Goal: Task Accomplishment & Management: Use online tool/utility

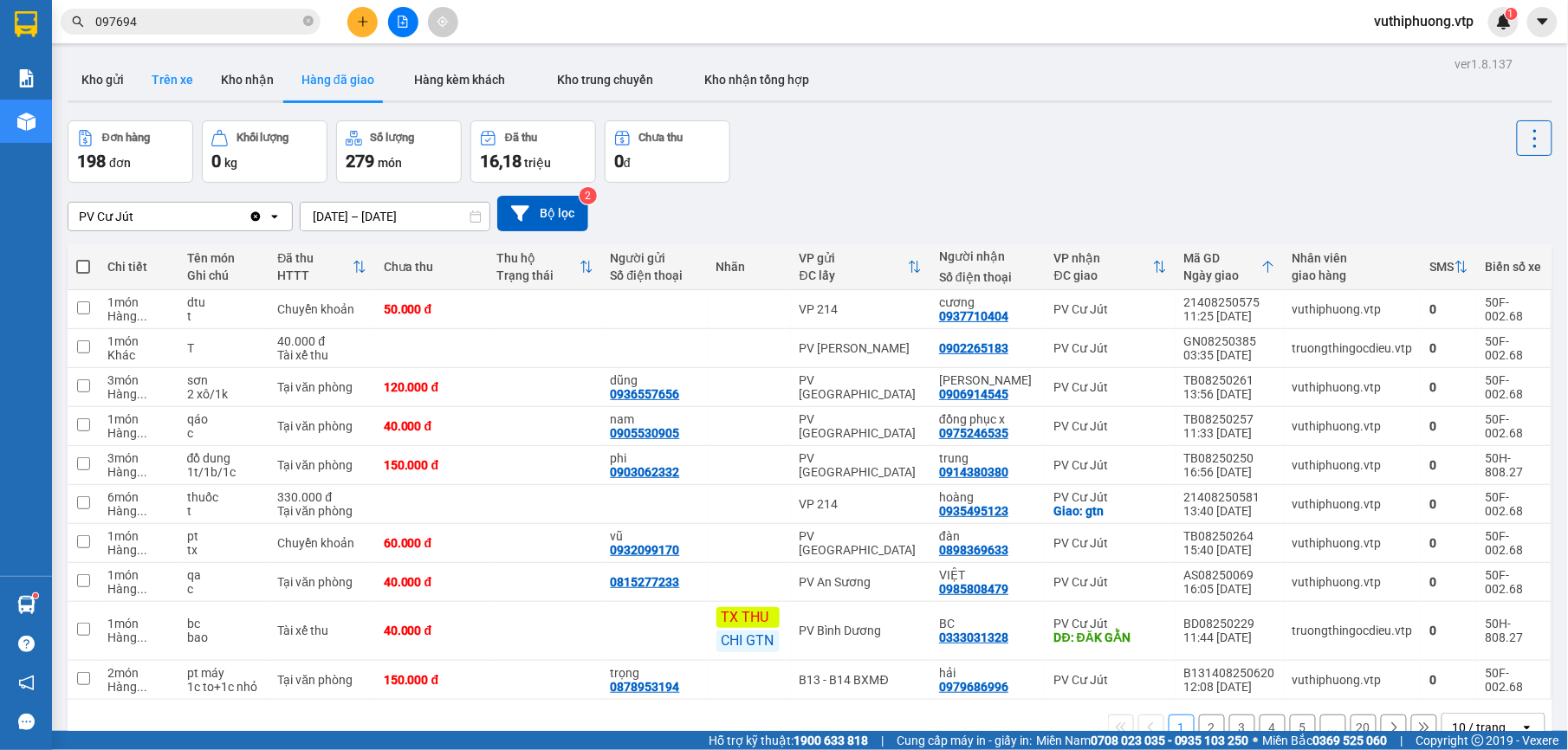
click at [196, 76] on button "Trên xe" at bounding box center [172, 80] width 69 height 42
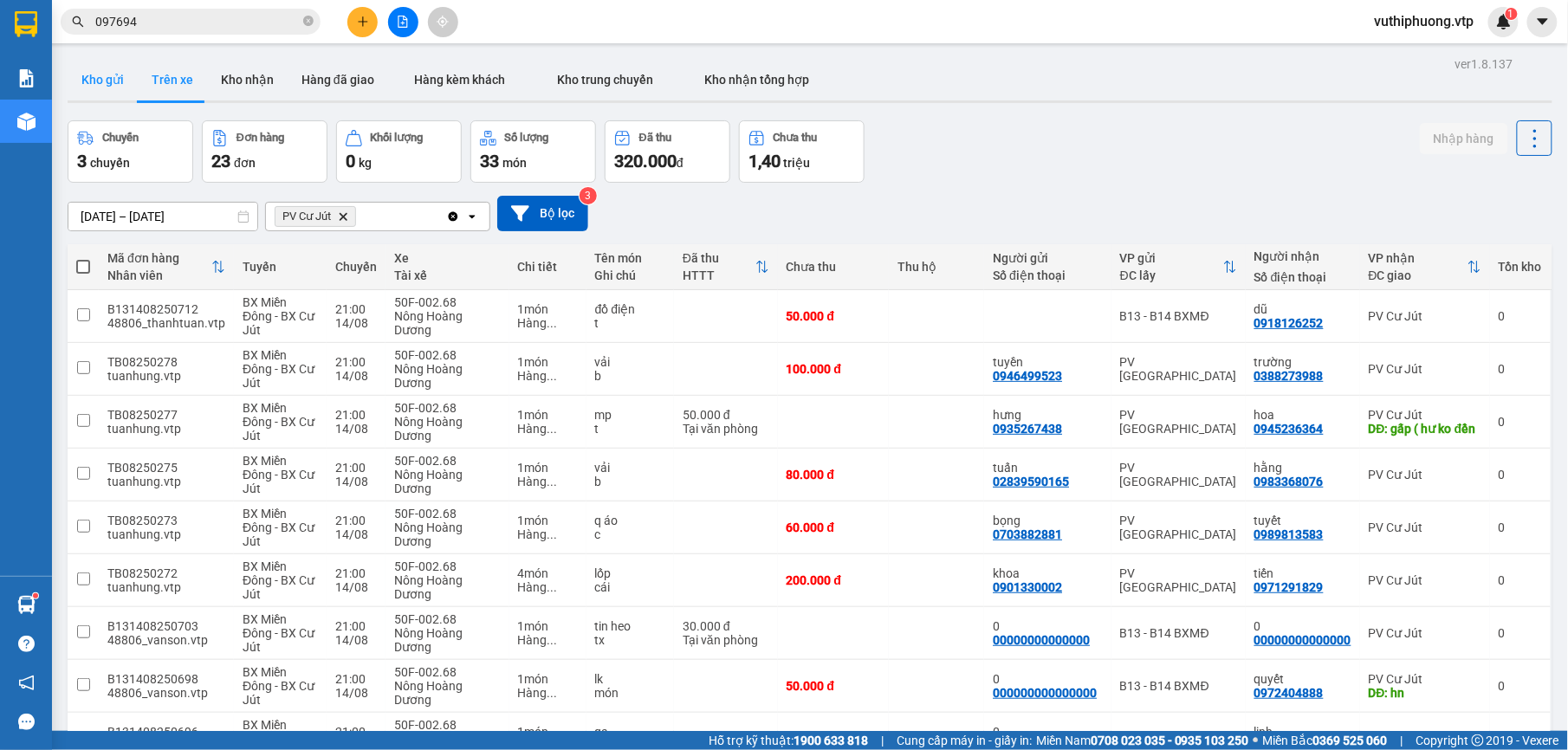
click at [109, 70] on button "Kho gửi" at bounding box center [103, 80] width 70 height 42
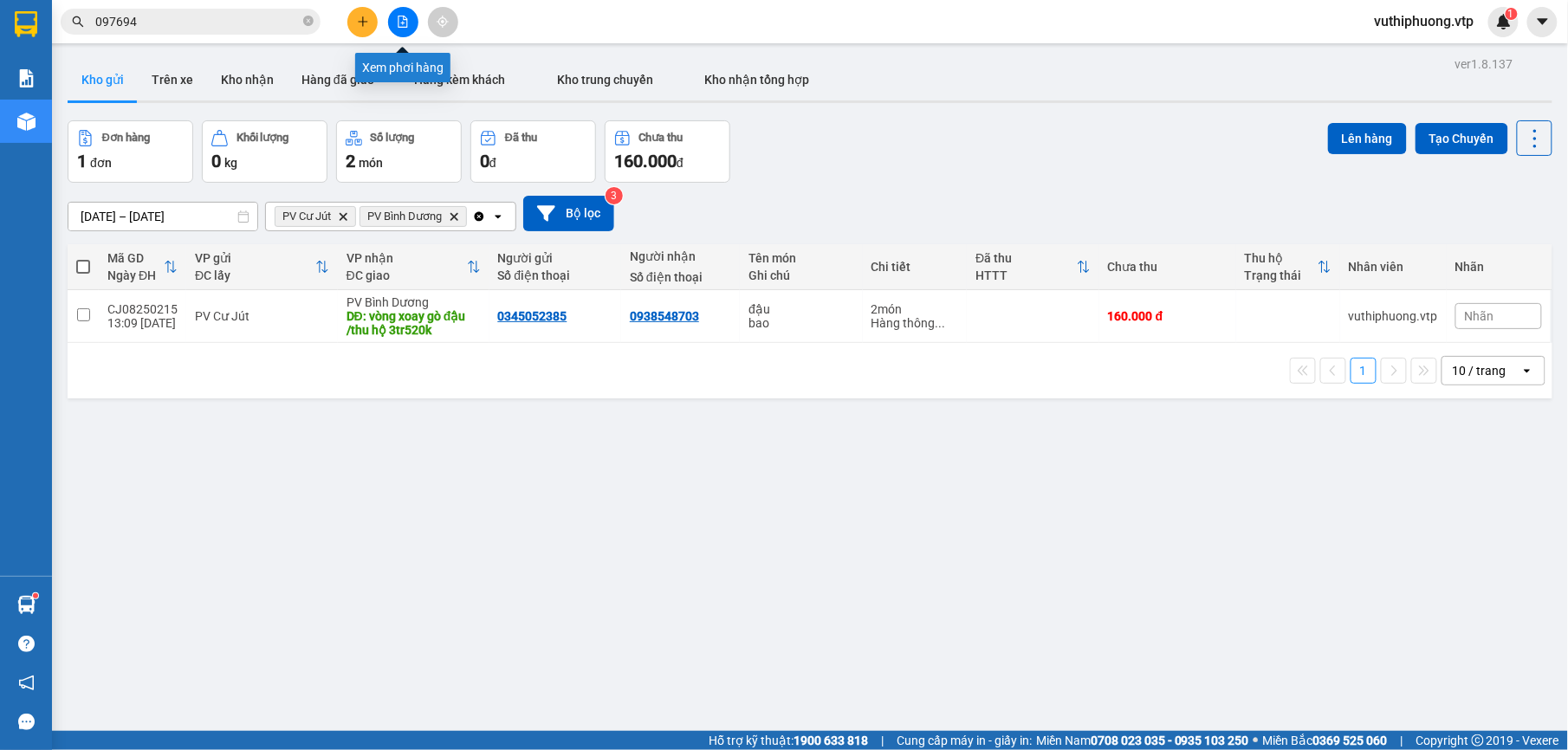
click at [403, 21] on icon "file-add" at bounding box center [403, 21] width 12 height 12
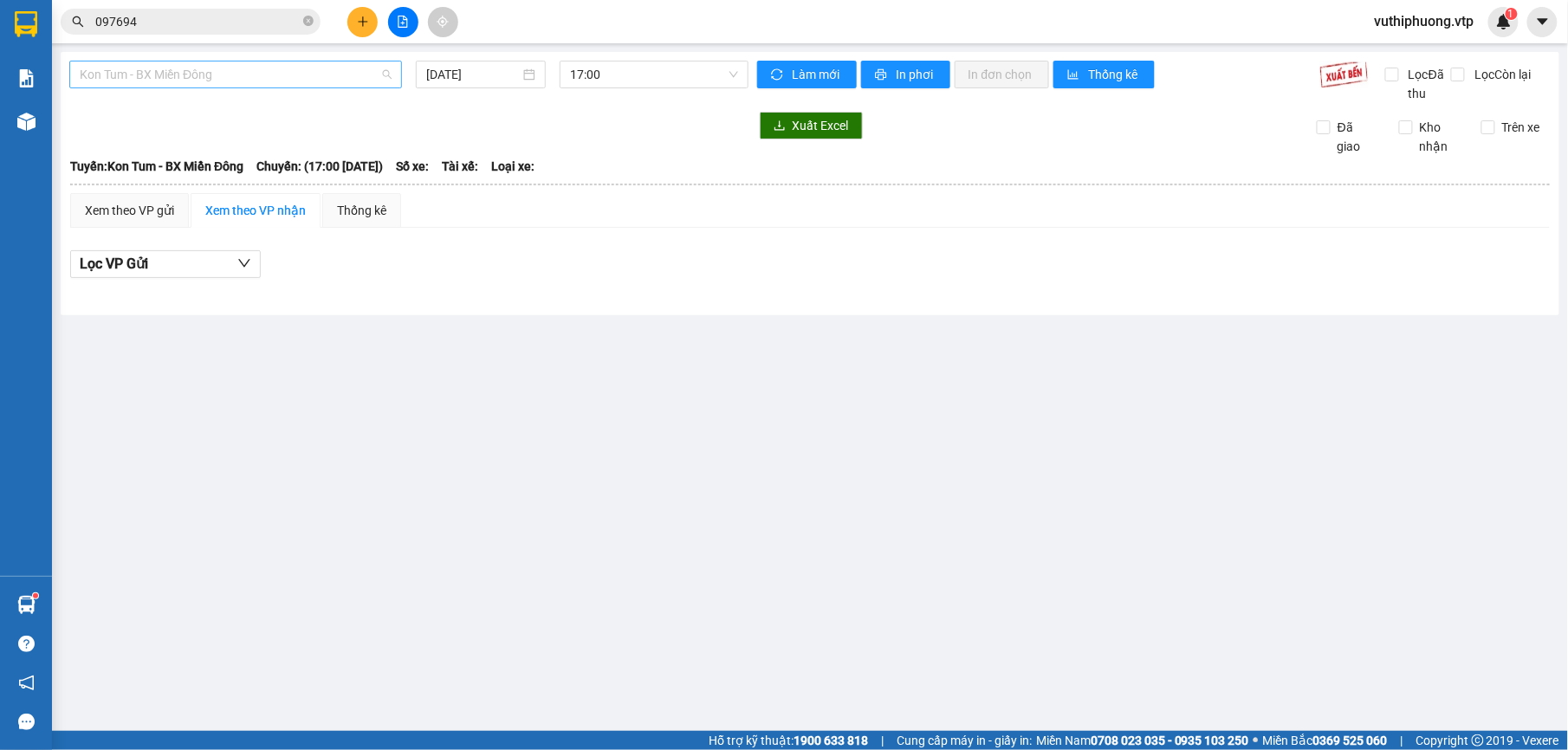
click at [236, 74] on span "Kon Tum - BX Miền Đông" at bounding box center [235, 74] width 312 height 26
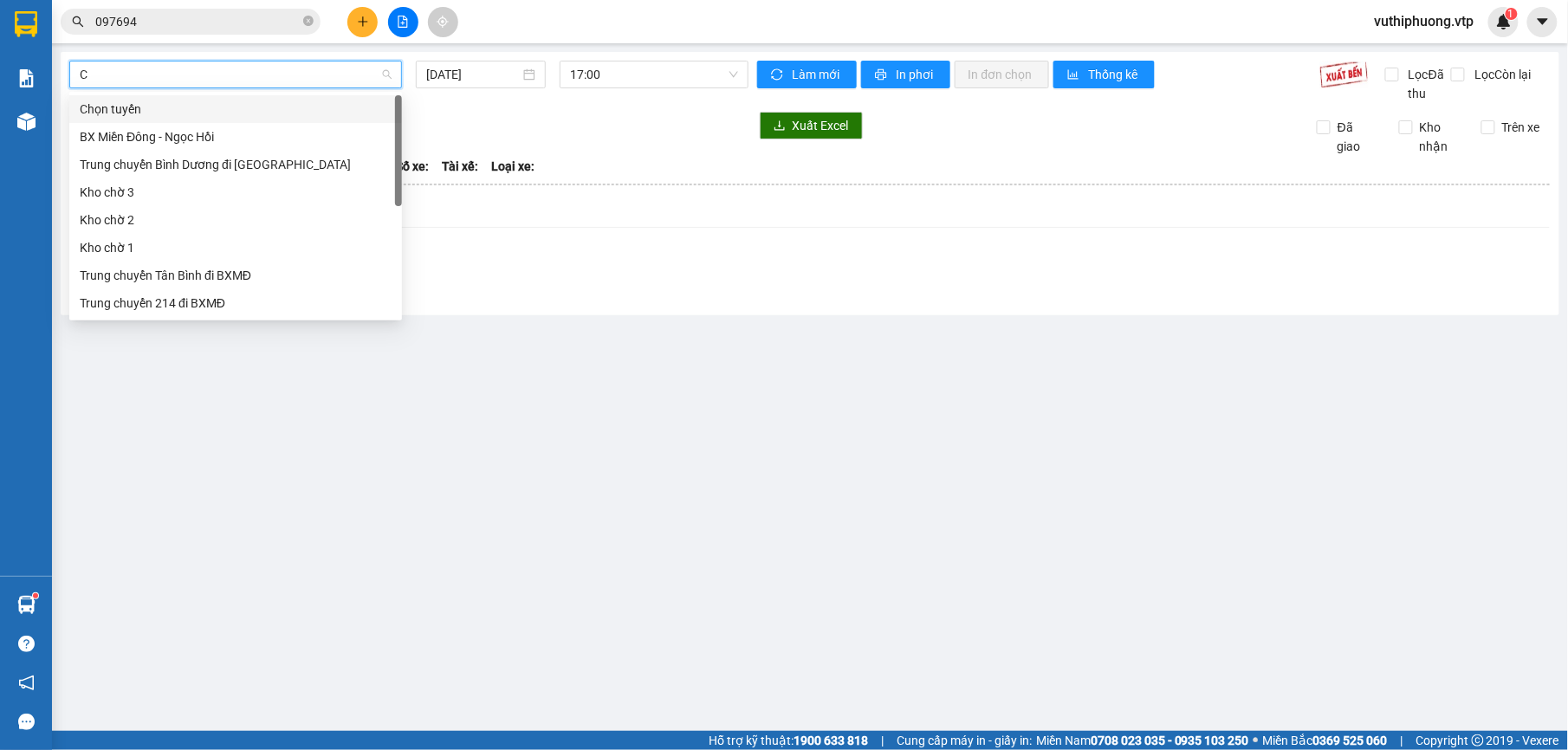
type input "CJ"
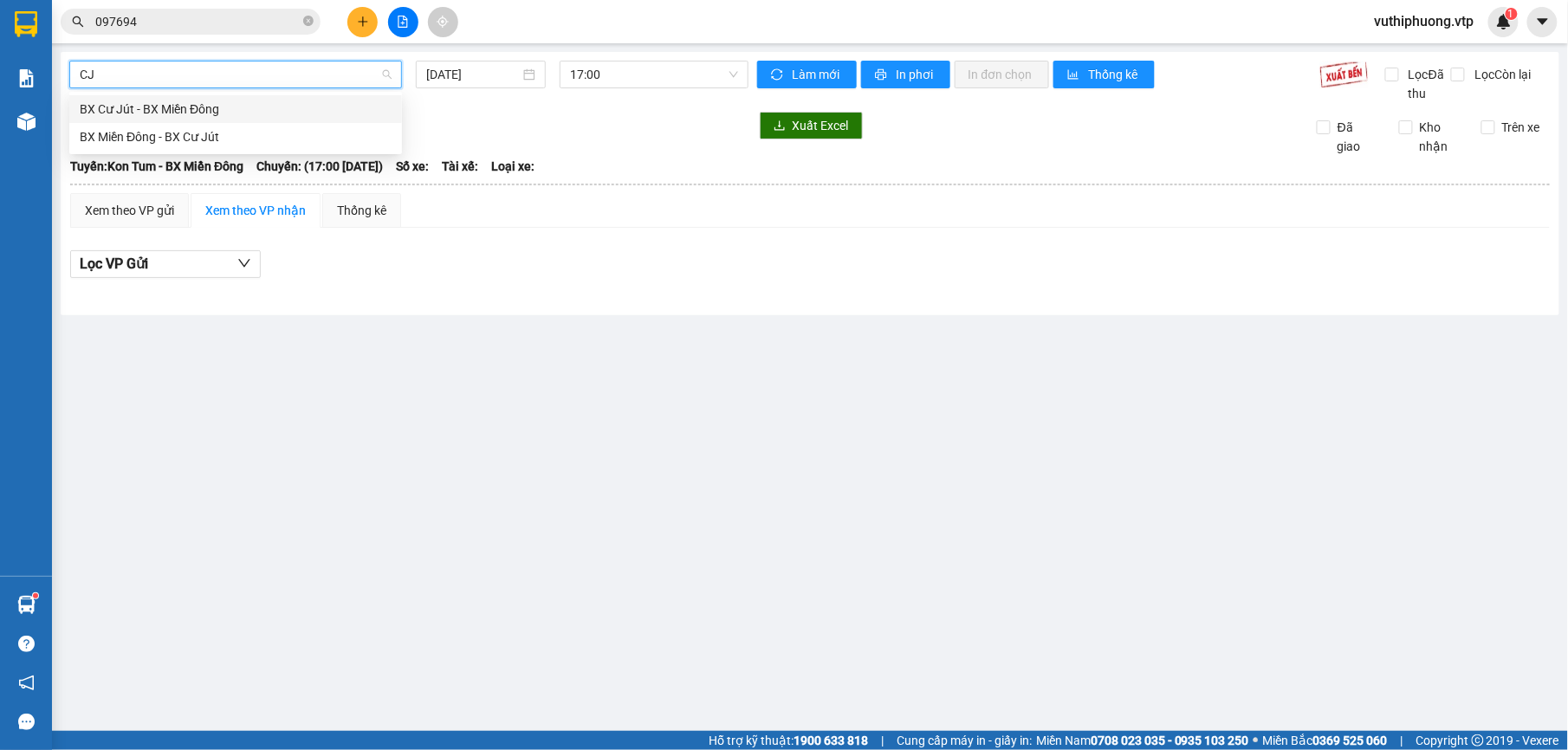
click at [215, 111] on div "BX Cư Jút - BX Miền Đông" at bounding box center [235, 109] width 312 height 19
type input "[DATE]"
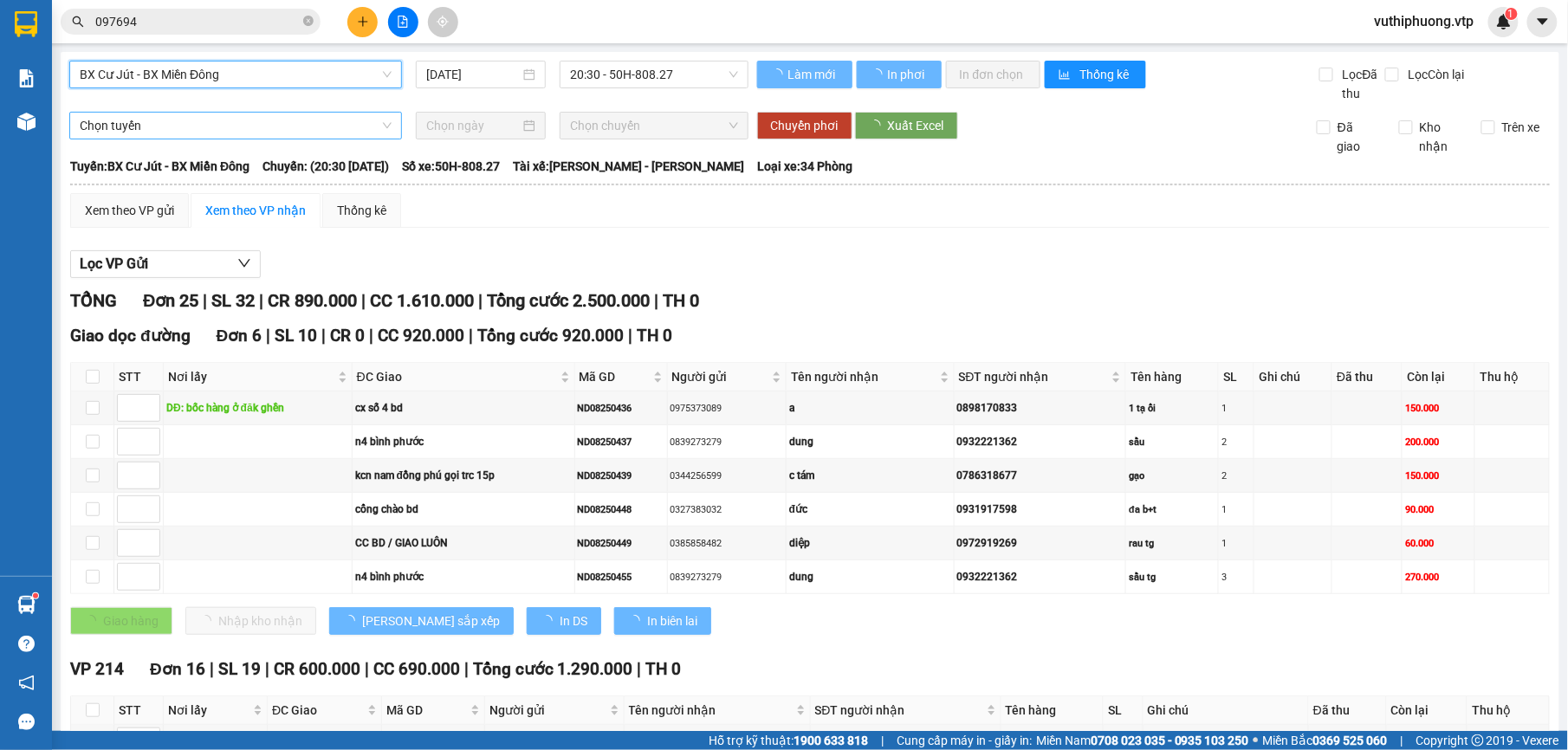
click at [305, 127] on span "Chọn tuyến" at bounding box center [235, 126] width 312 height 26
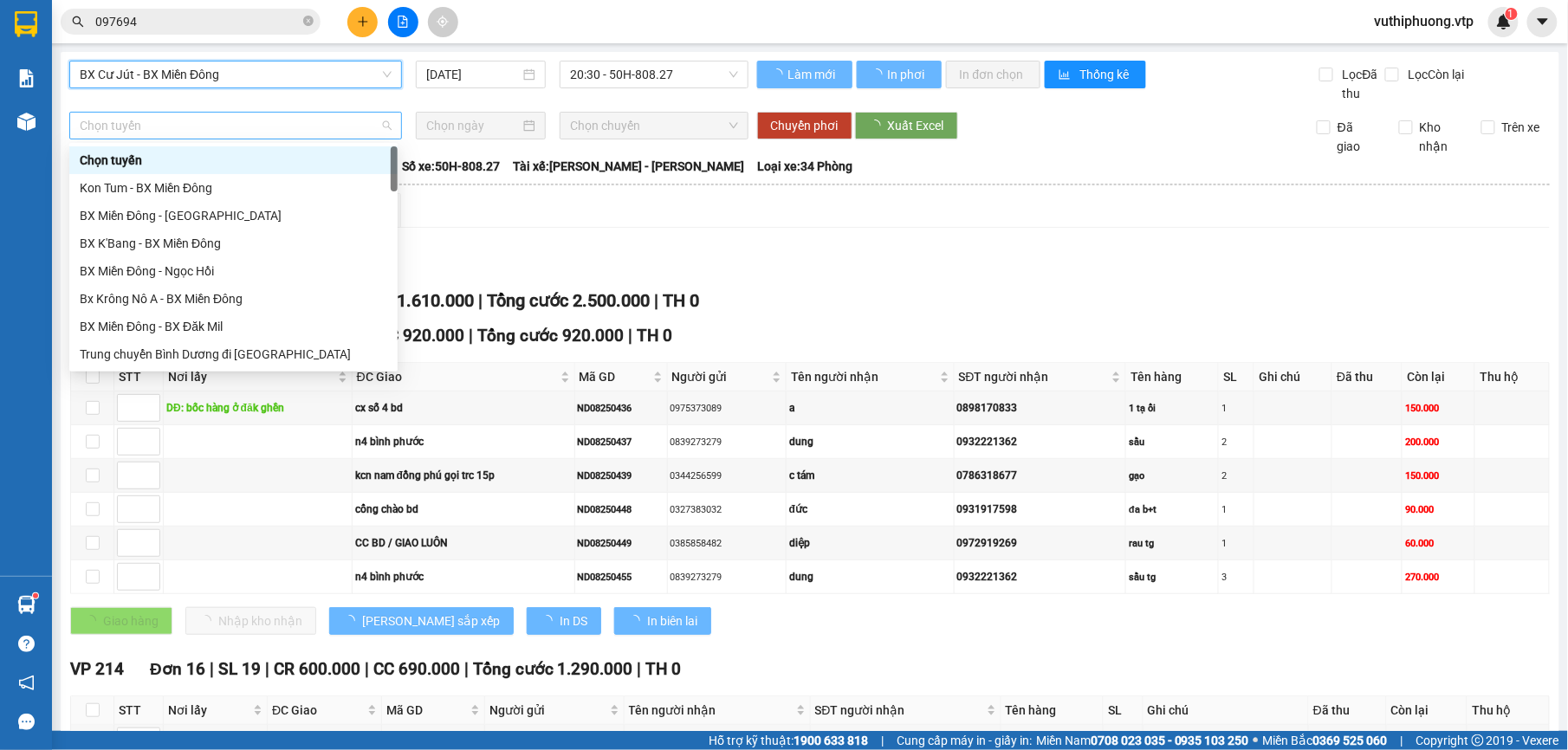
type input "K"
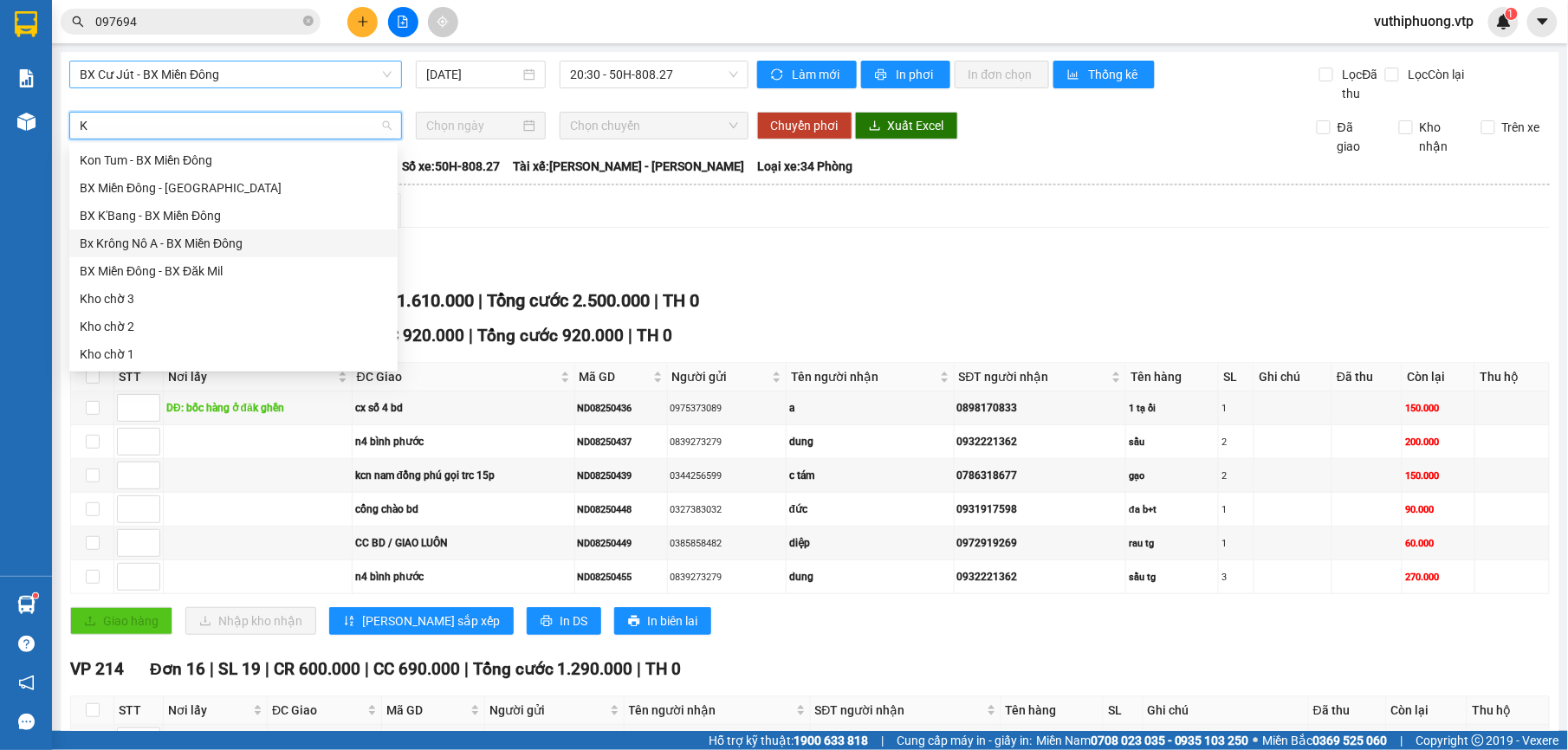
click at [194, 236] on div "Bx Krông Nô A - BX Miền Đông" at bounding box center [233, 244] width 307 height 19
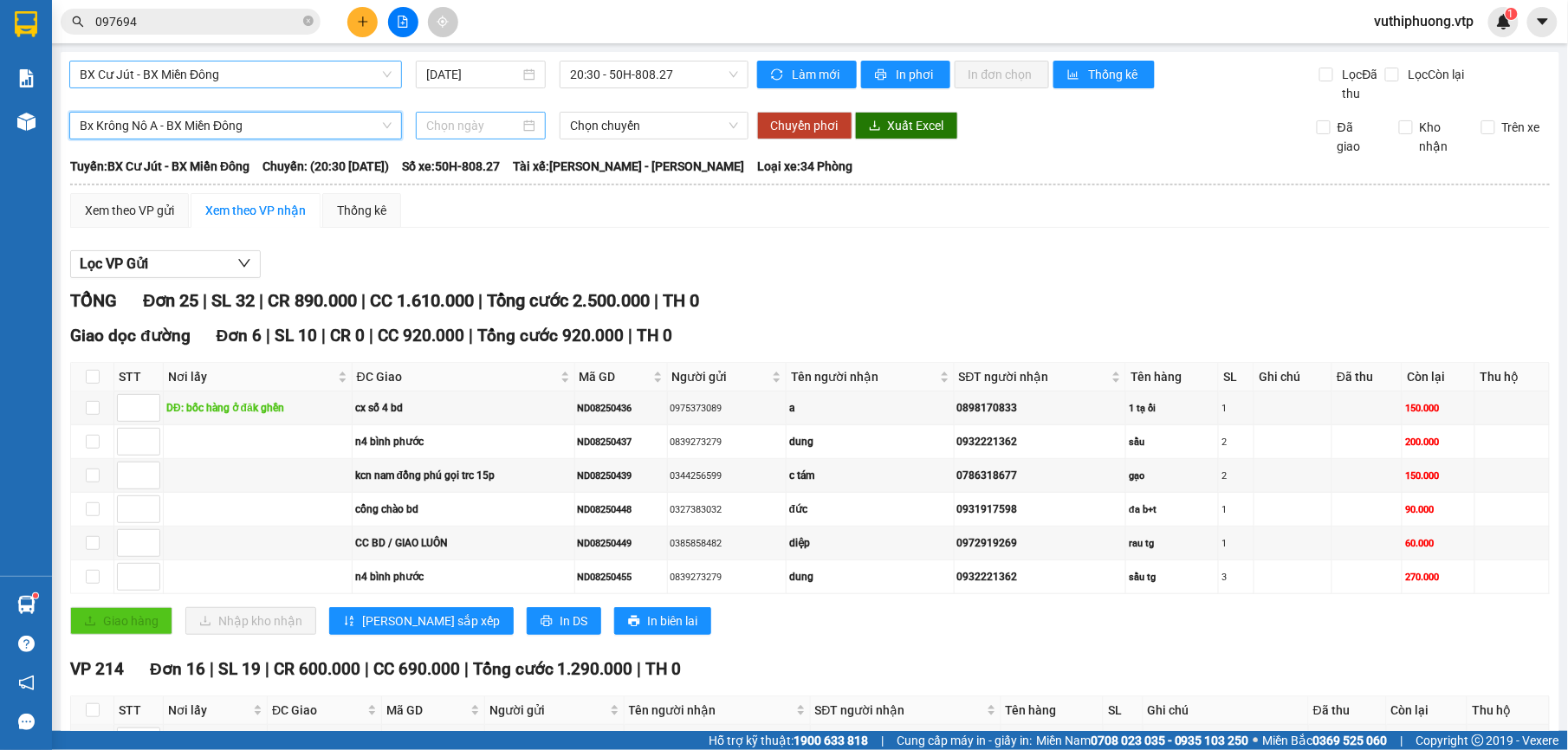
click at [468, 126] on input at bounding box center [473, 125] width 94 height 19
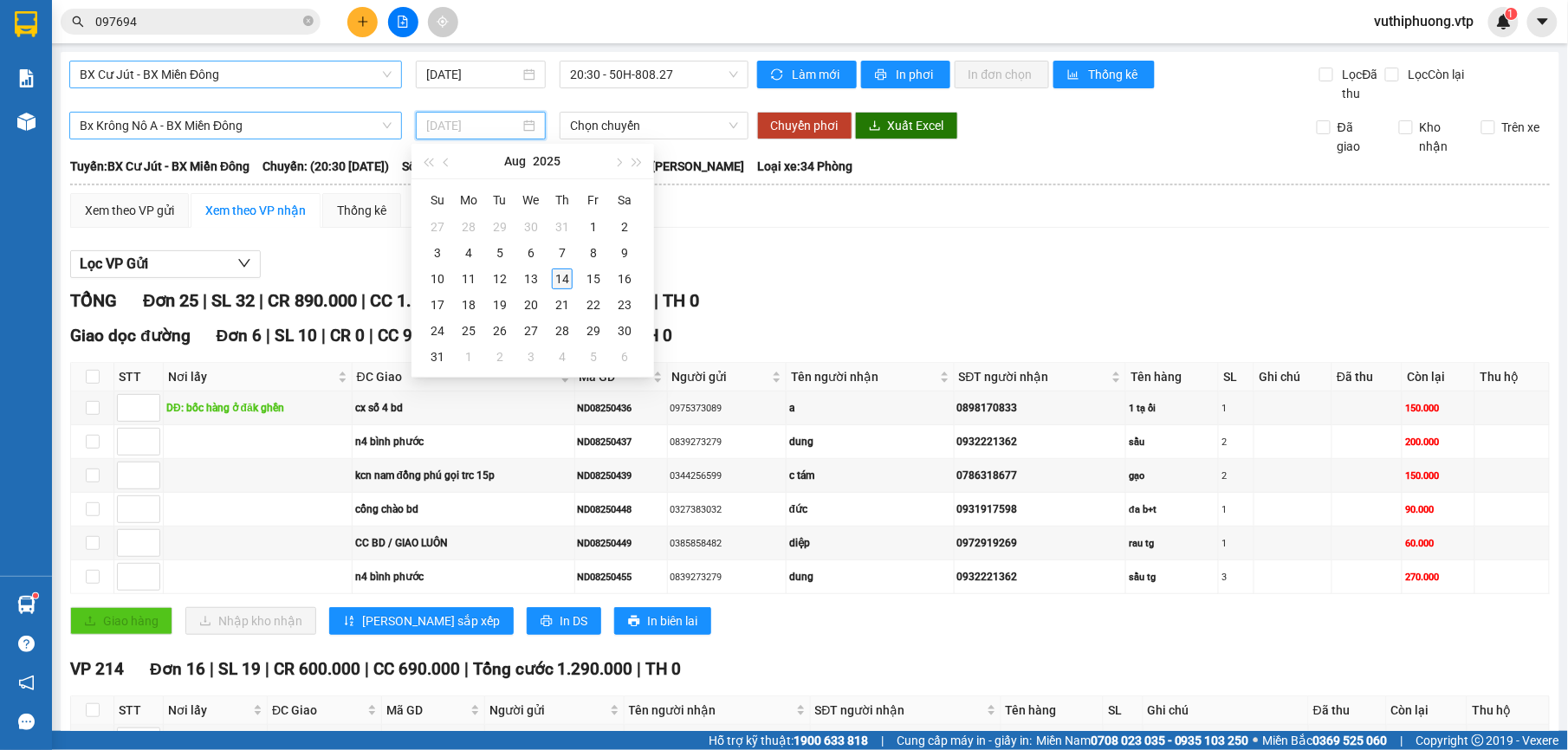
type input "[DATE]"
click at [558, 272] on div "14" at bounding box center [562, 279] width 20 height 20
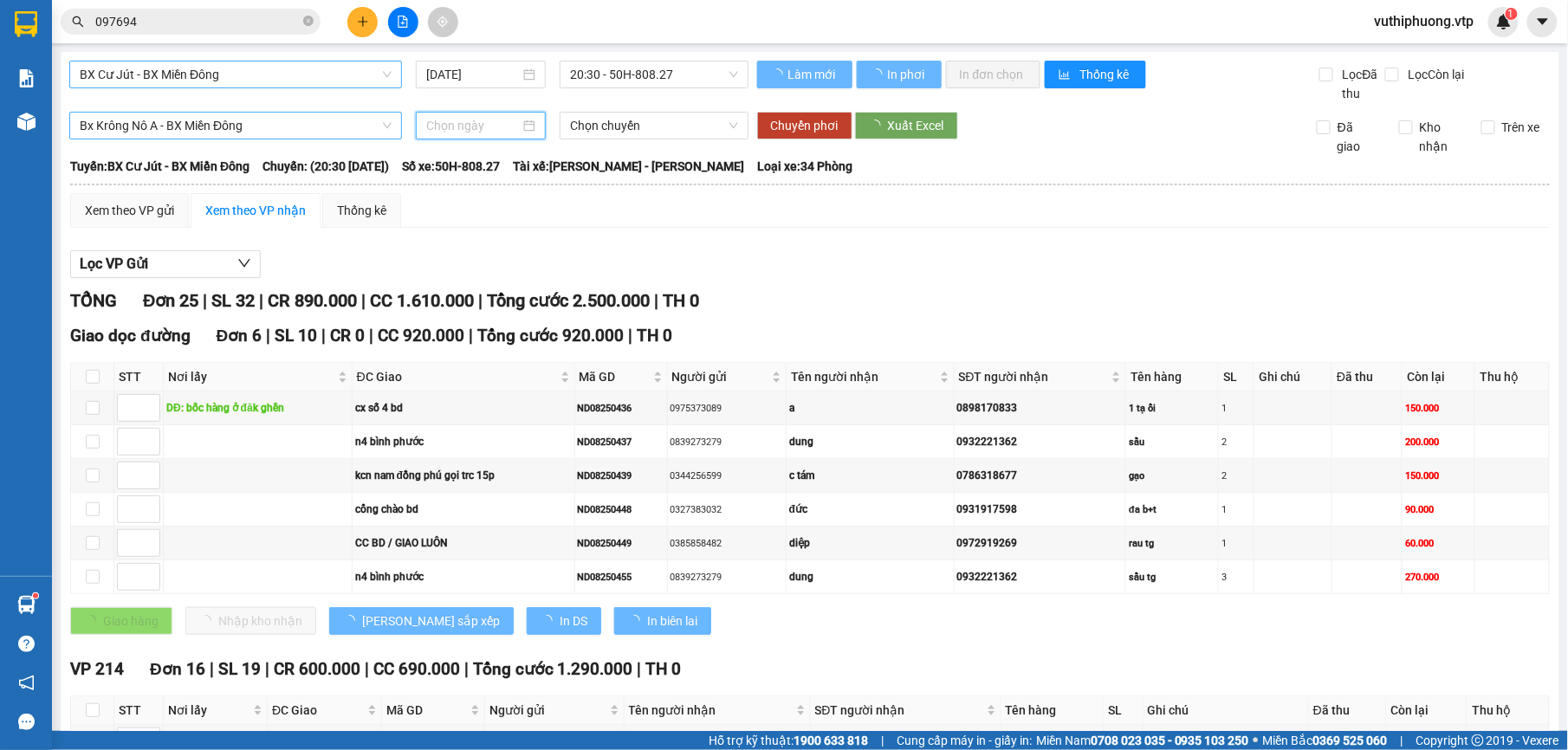
type input "[DATE]"
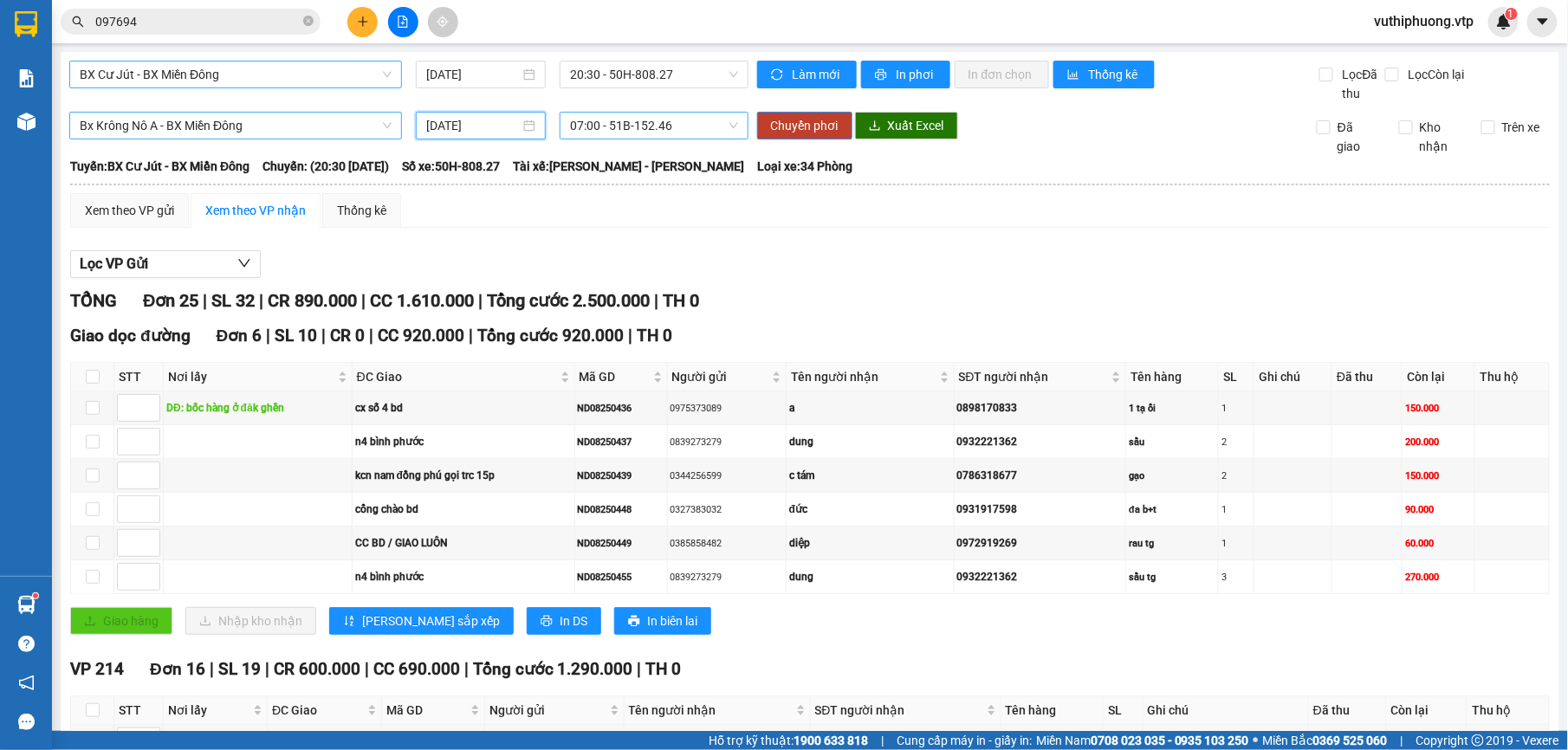
click at [718, 133] on span "07:00 - 51B-152.46" at bounding box center [653, 126] width 168 height 26
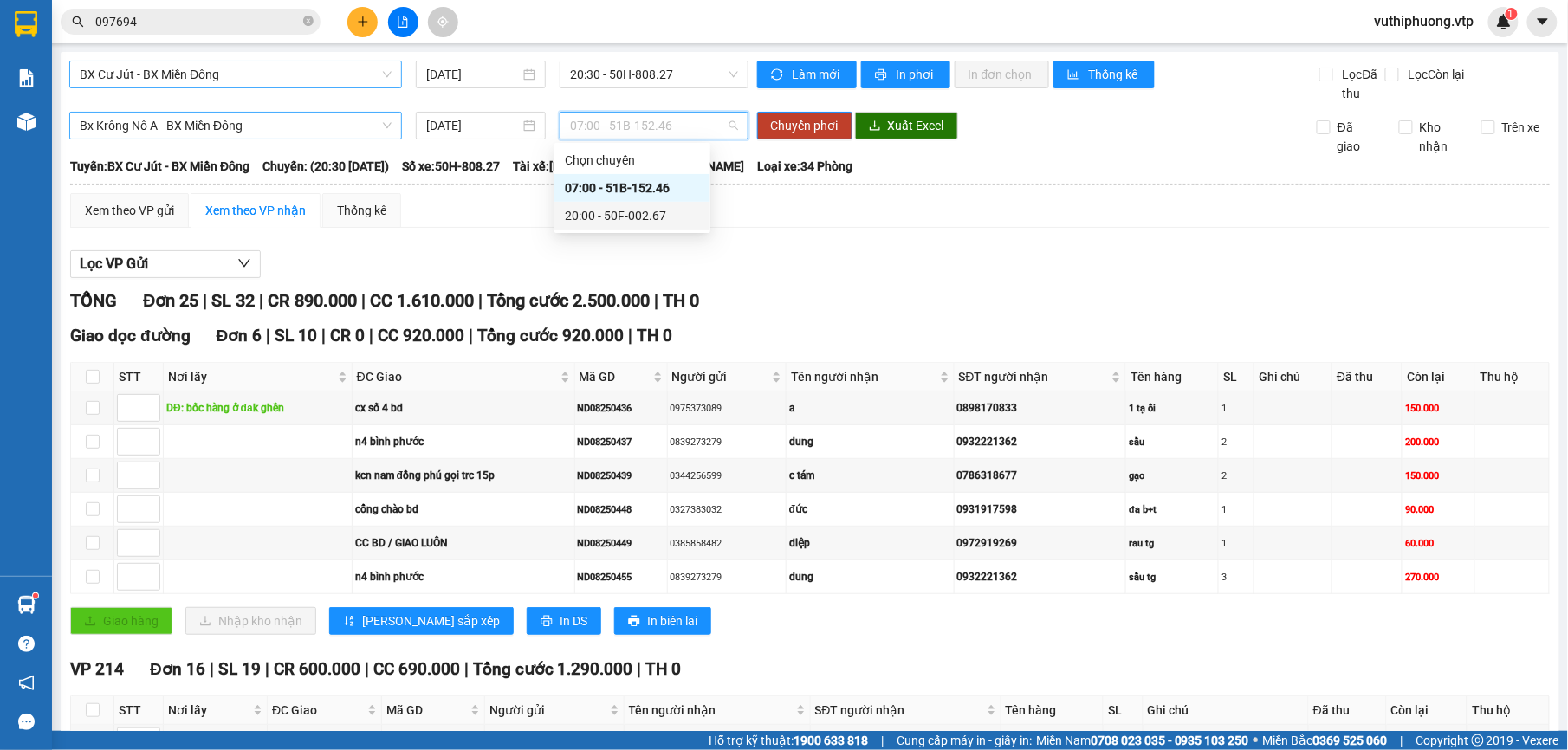
click at [606, 206] on div "20:00 - 50F-002.67" at bounding box center [632, 216] width 135 height 19
click at [270, 74] on span "BX Cư Jút - BX Miền Đông" at bounding box center [235, 74] width 312 height 26
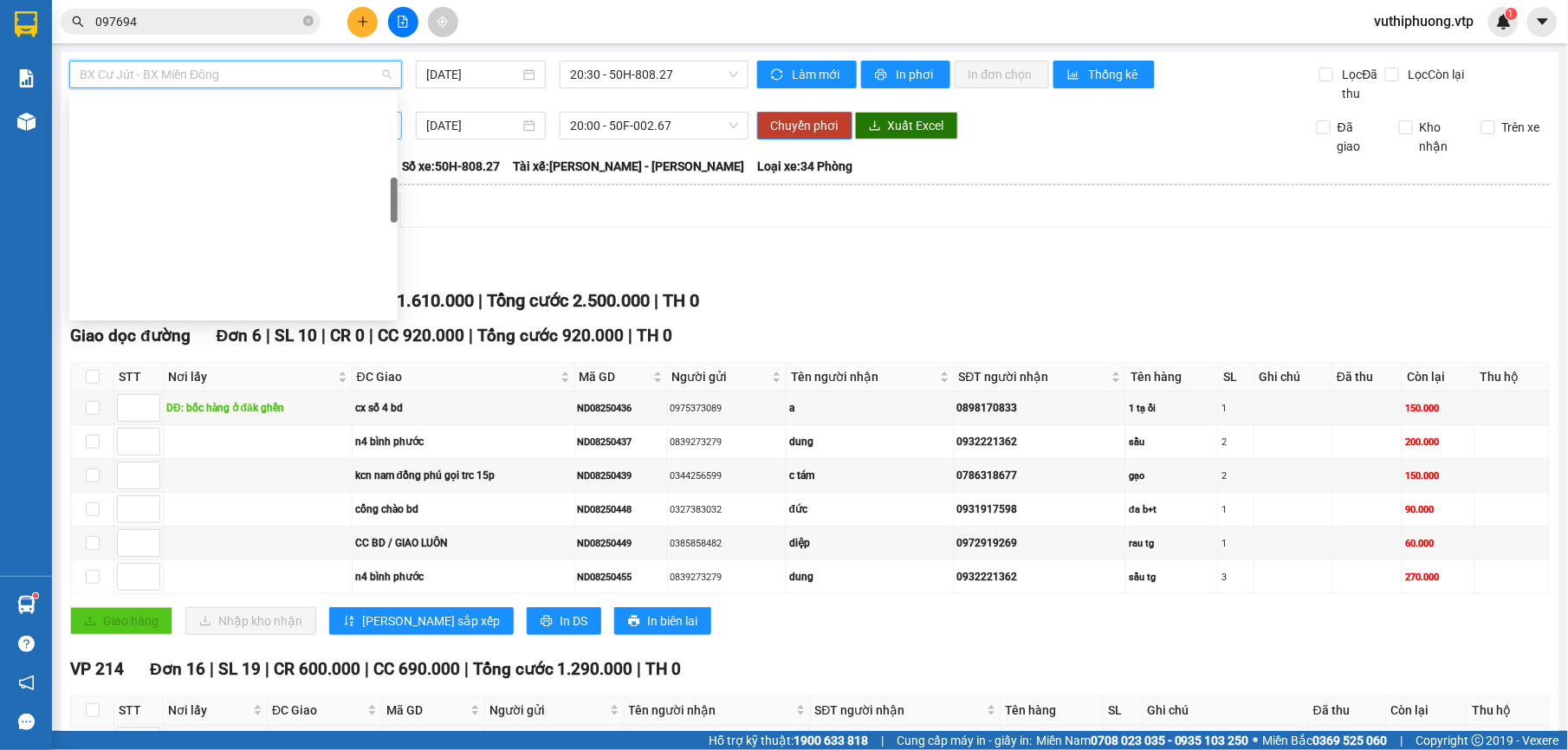
scroll to position [451, 0]
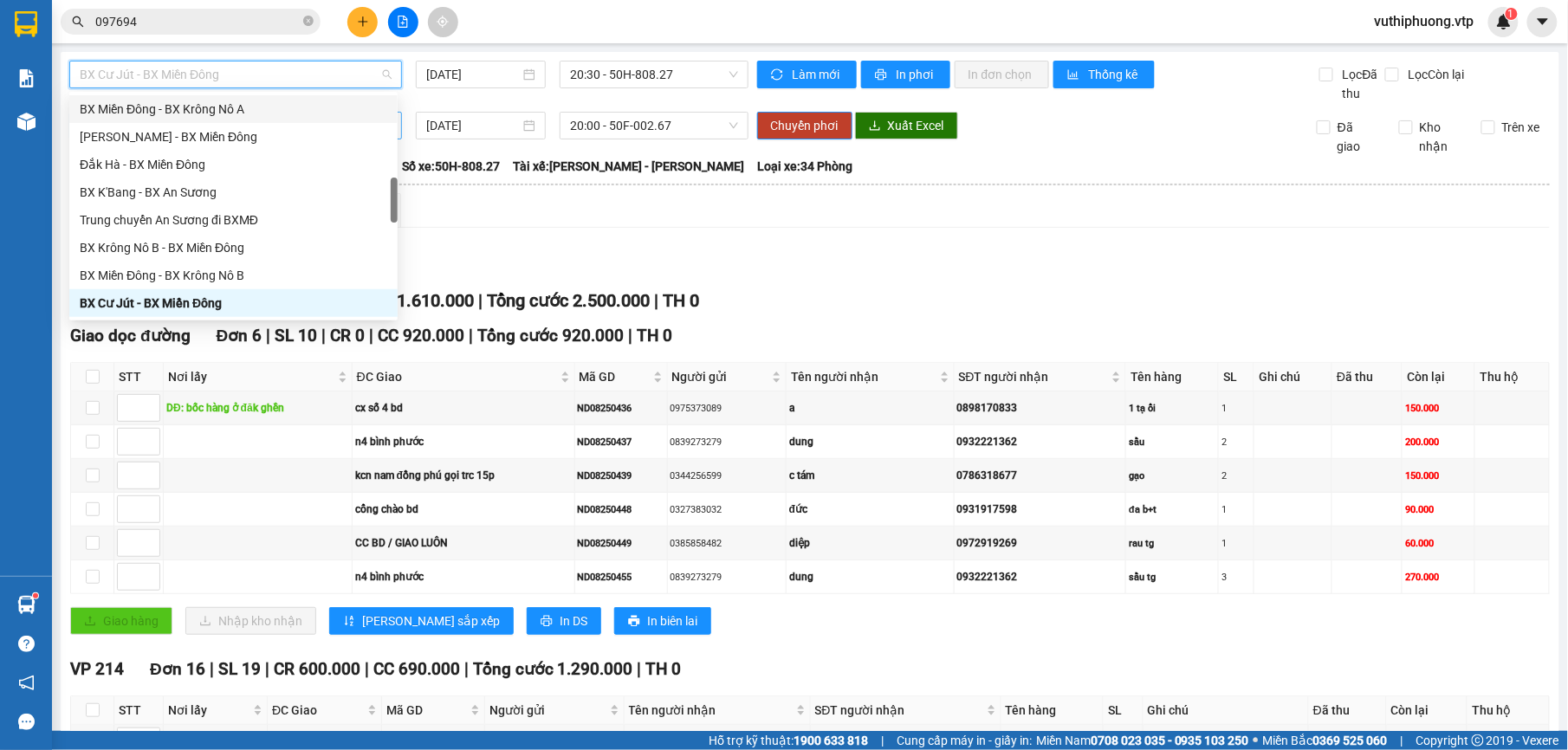
type input "K"
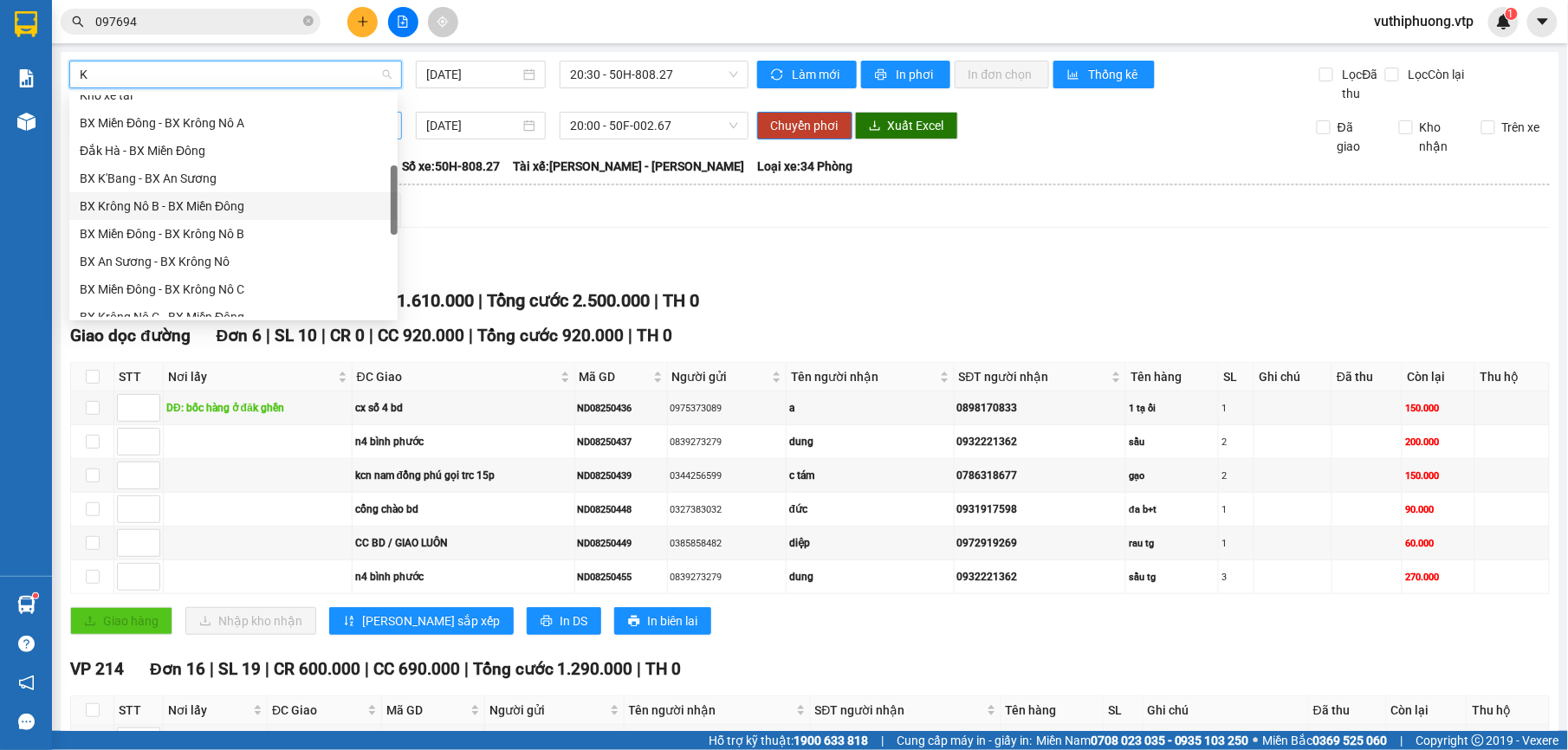
scroll to position [0, 0]
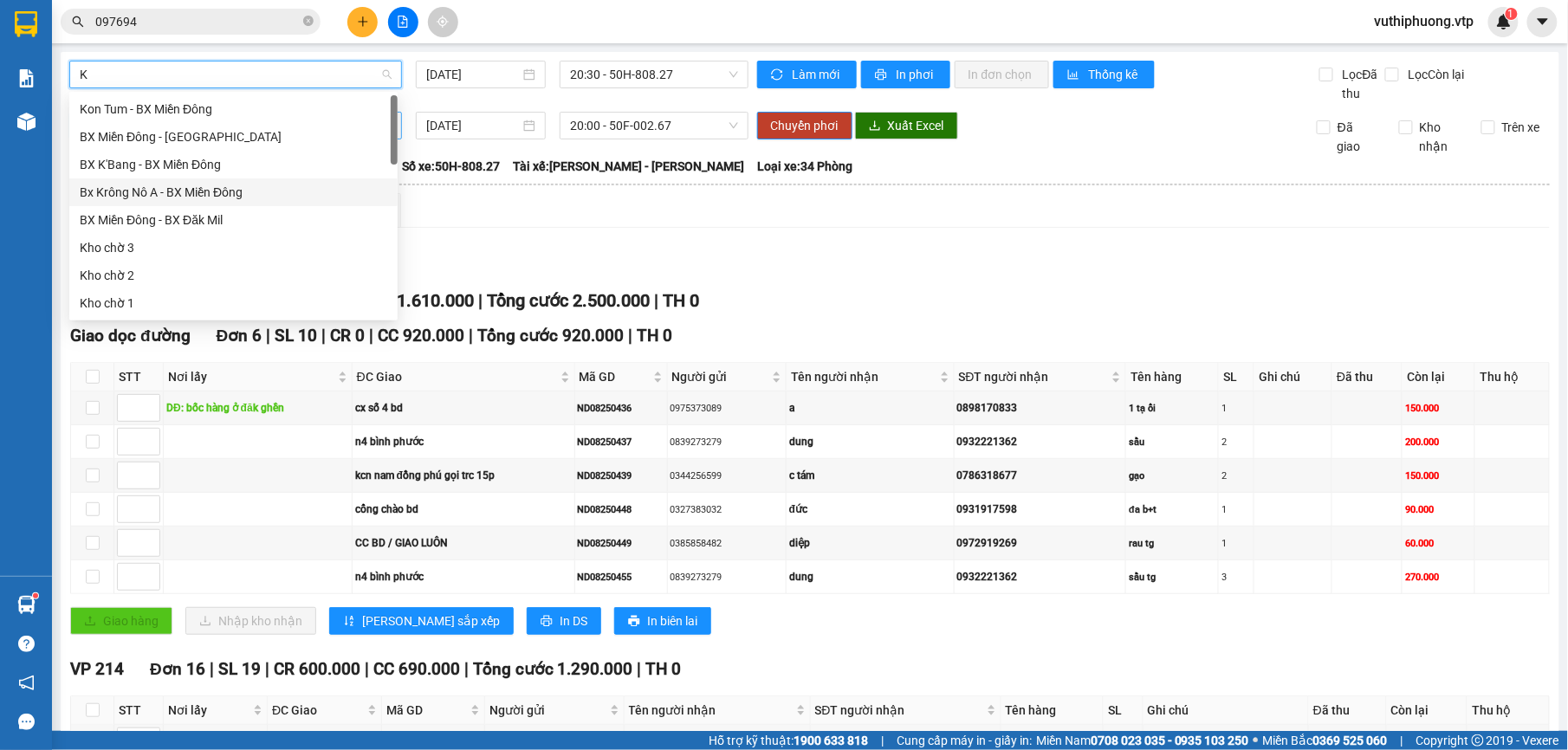
click at [233, 192] on div "Bx Krông Nô A - BX Miền Đông" at bounding box center [233, 192] width 307 height 19
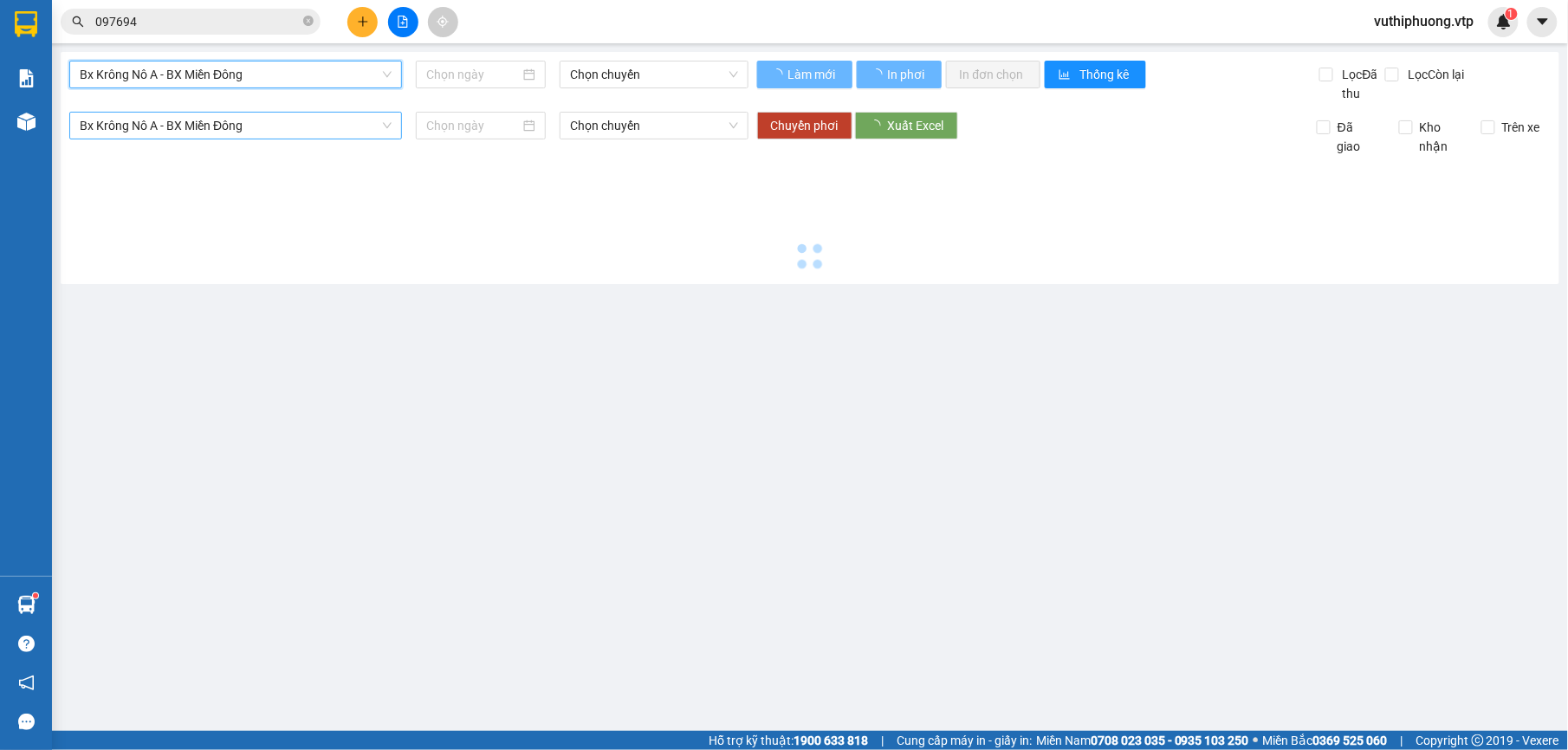
type input "[DATE]"
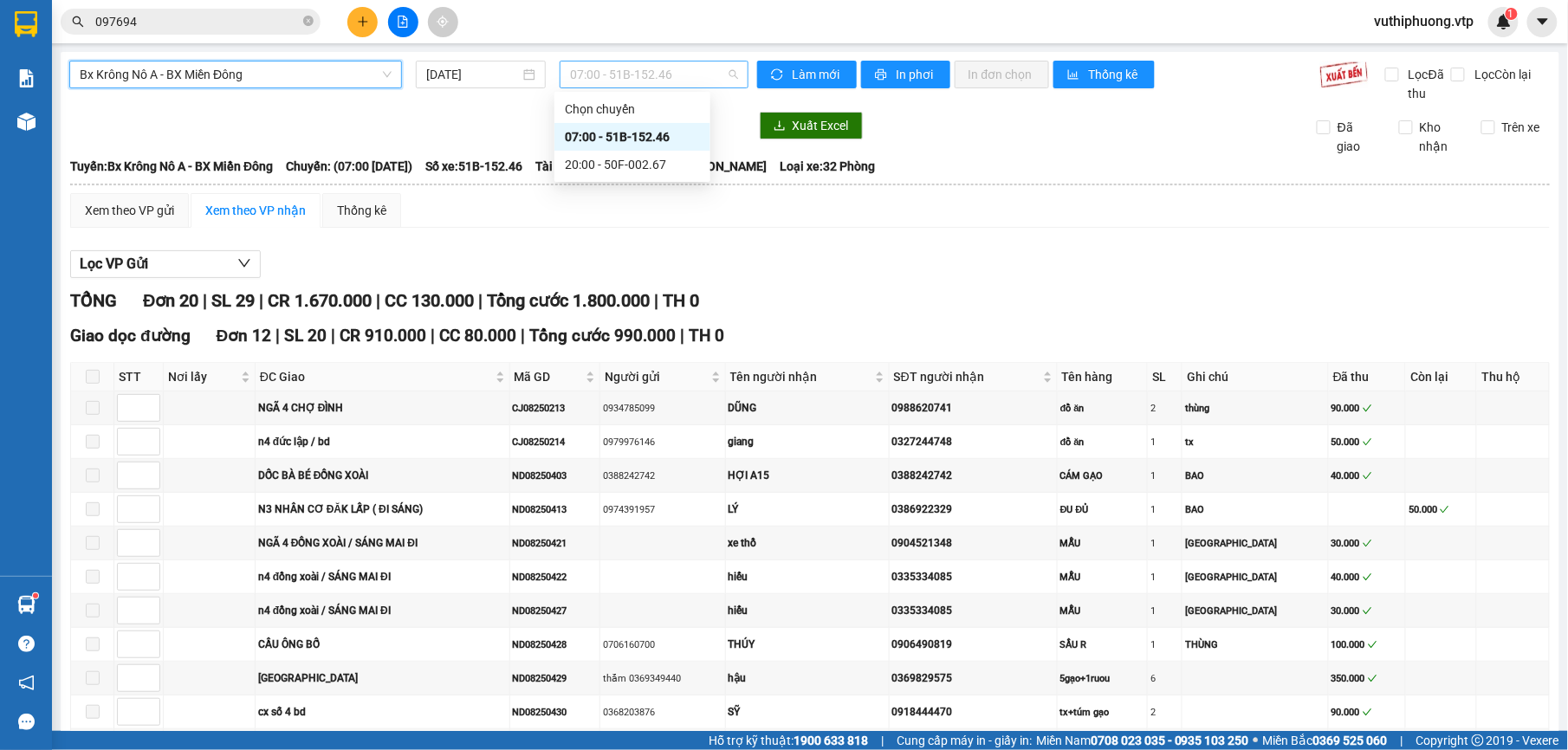
click at [718, 74] on span "07:00 - 51B-152.46" at bounding box center [653, 74] width 168 height 26
click at [579, 156] on div "20:00 - 50F-002.67" at bounding box center [632, 165] width 135 height 19
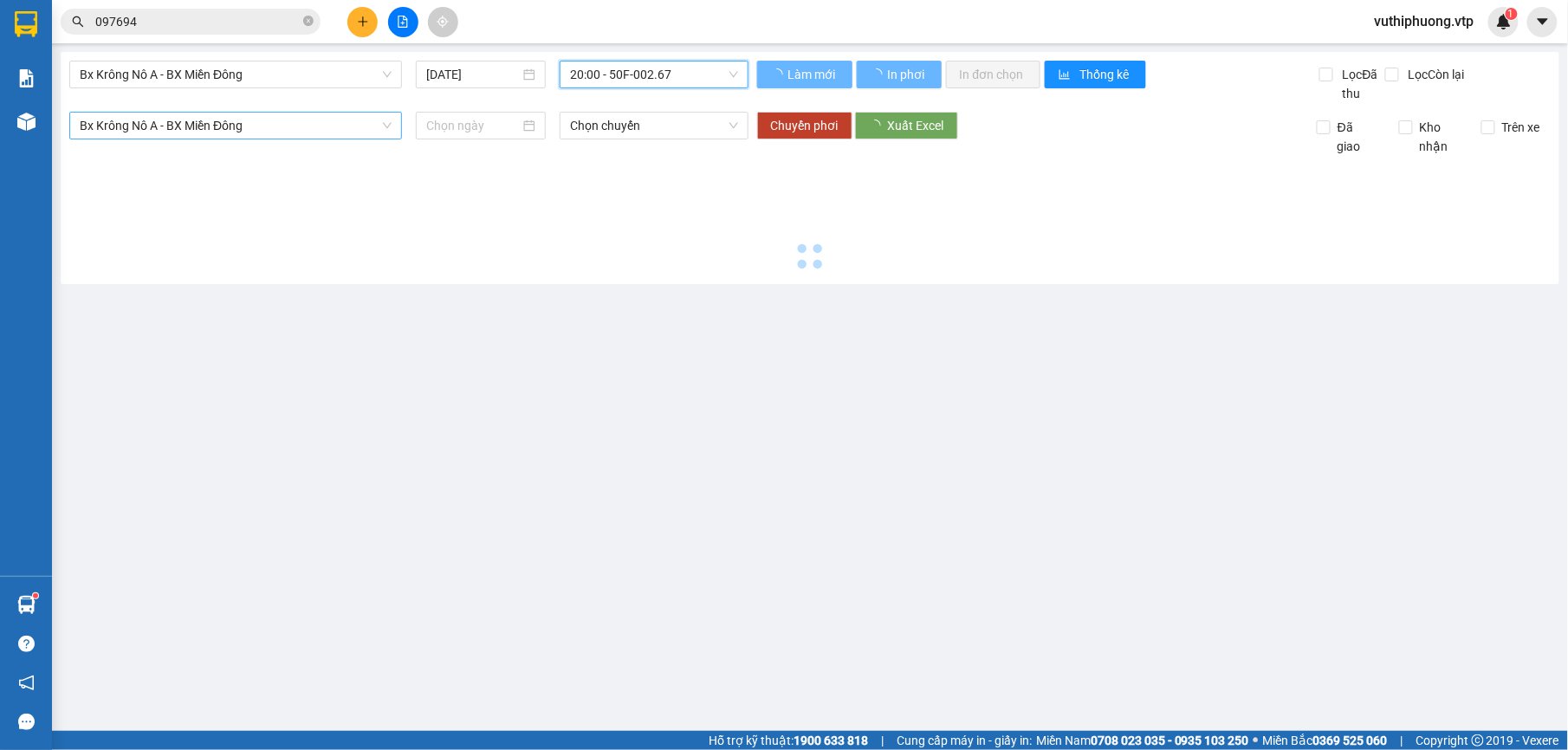
click at [179, 127] on span "Bx Krông Nô A - BX Miền Đông" at bounding box center [235, 126] width 312 height 26
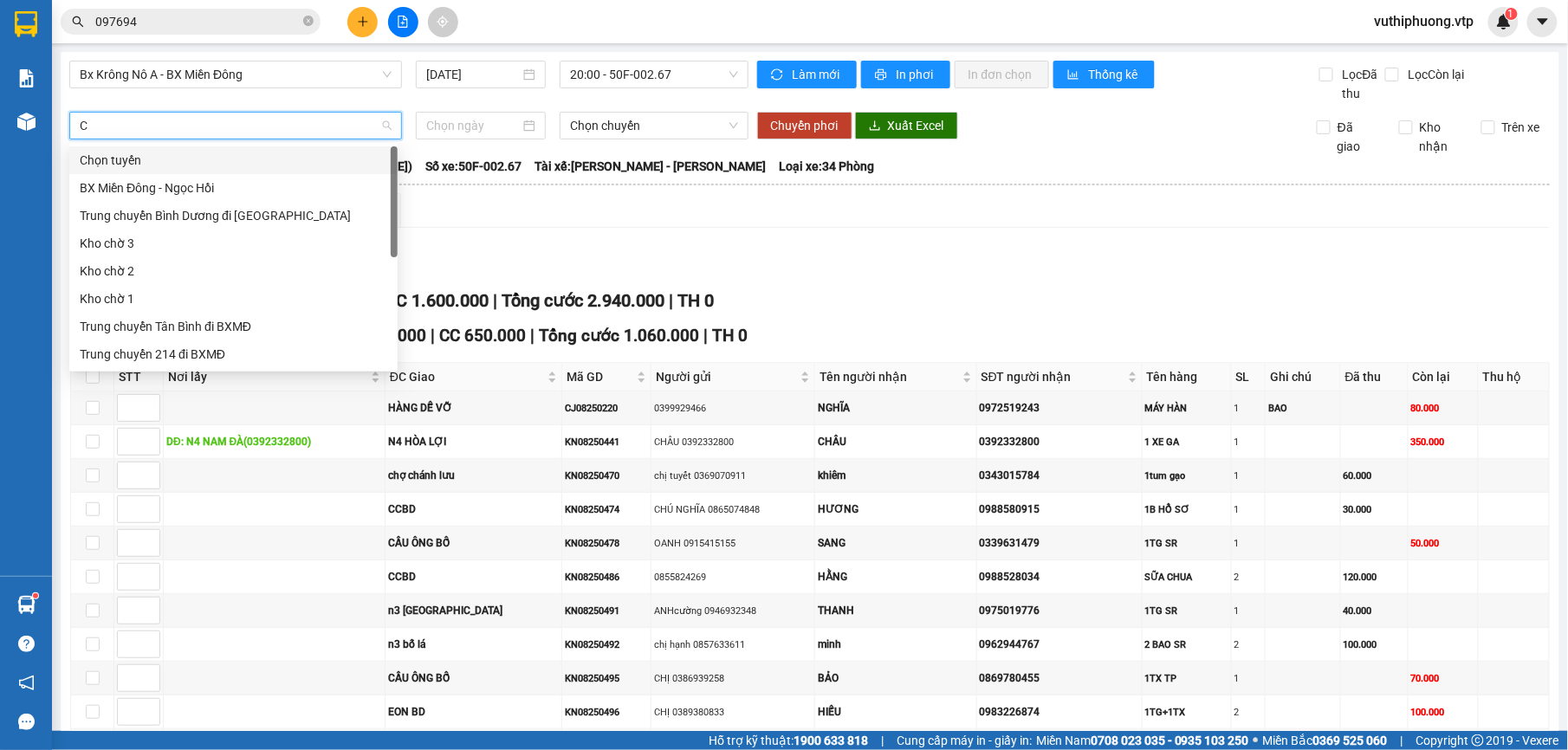
type input "CJ"
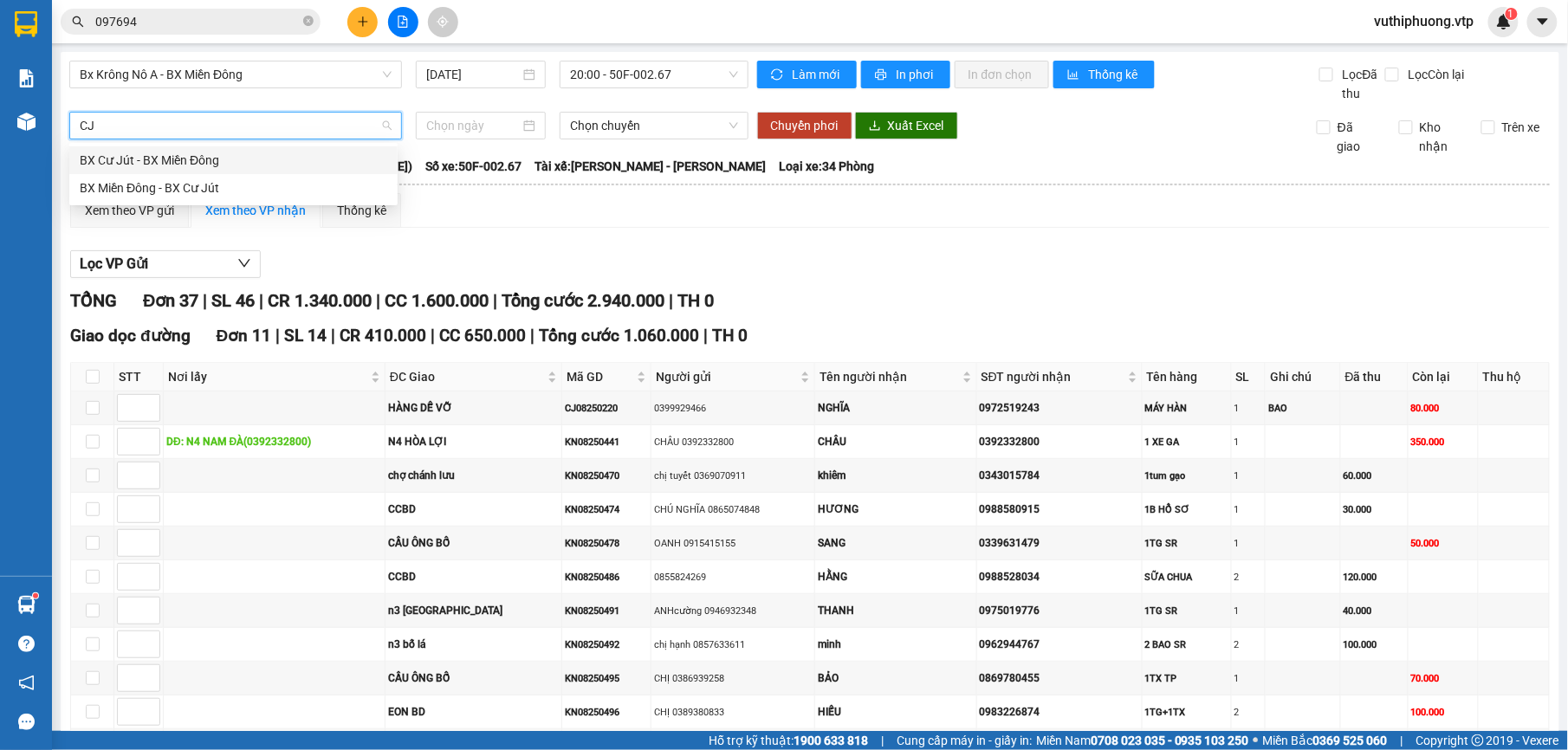
drag, startPoint x: 262, startPoint y: 156, endPoint x: 330, endPoint y: 145, distance: 68.9
click at [265, 156] on div "BX Cư Jút - BX Miền Đông" at bounding box center [233, 160] width 307 height 19
click at [482, 126] on input at bounding box center [473, 125] width 94 height 19
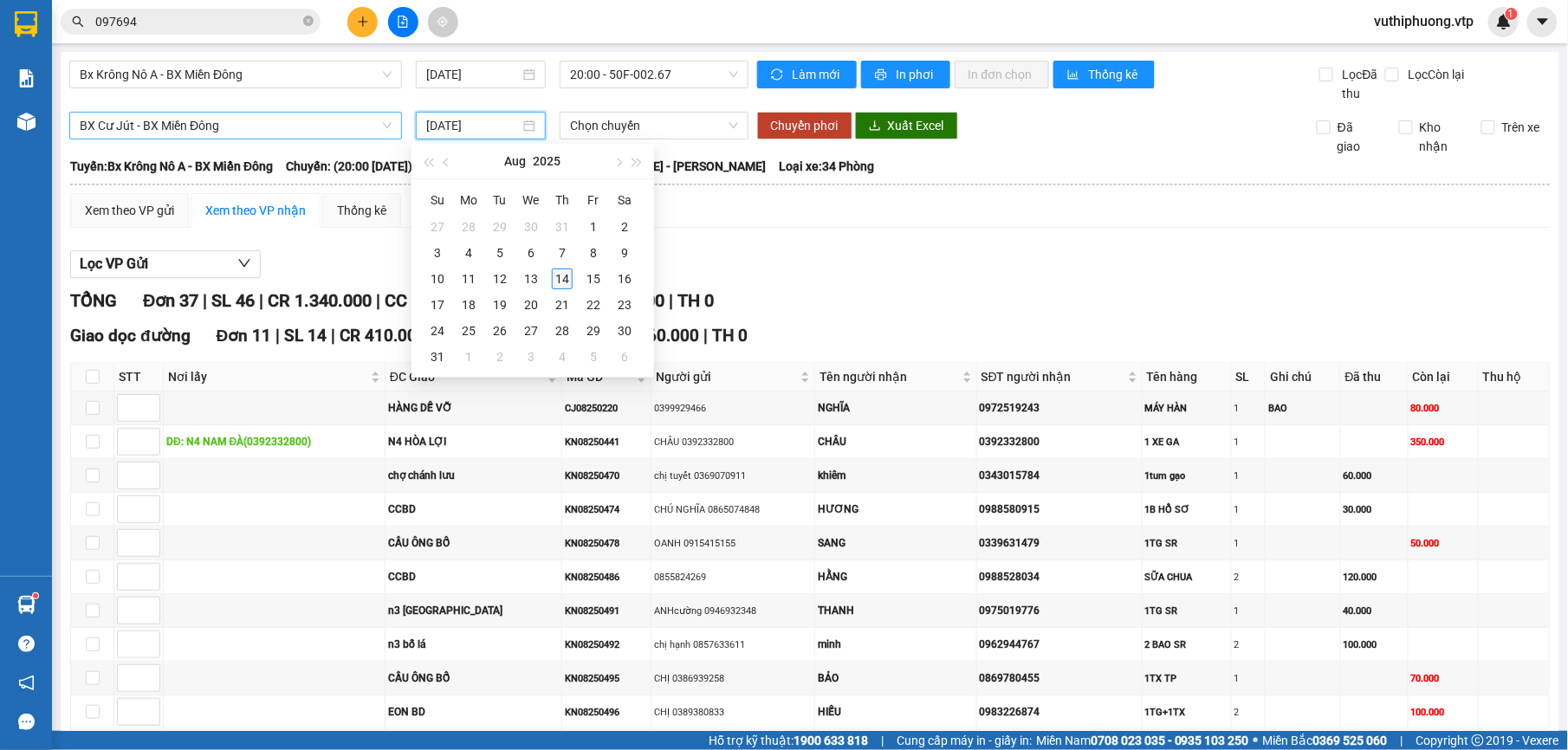
type input "[DATE]"
click at [570, 269] on div "14" at bounding box center [562, 279] width 20 height 20
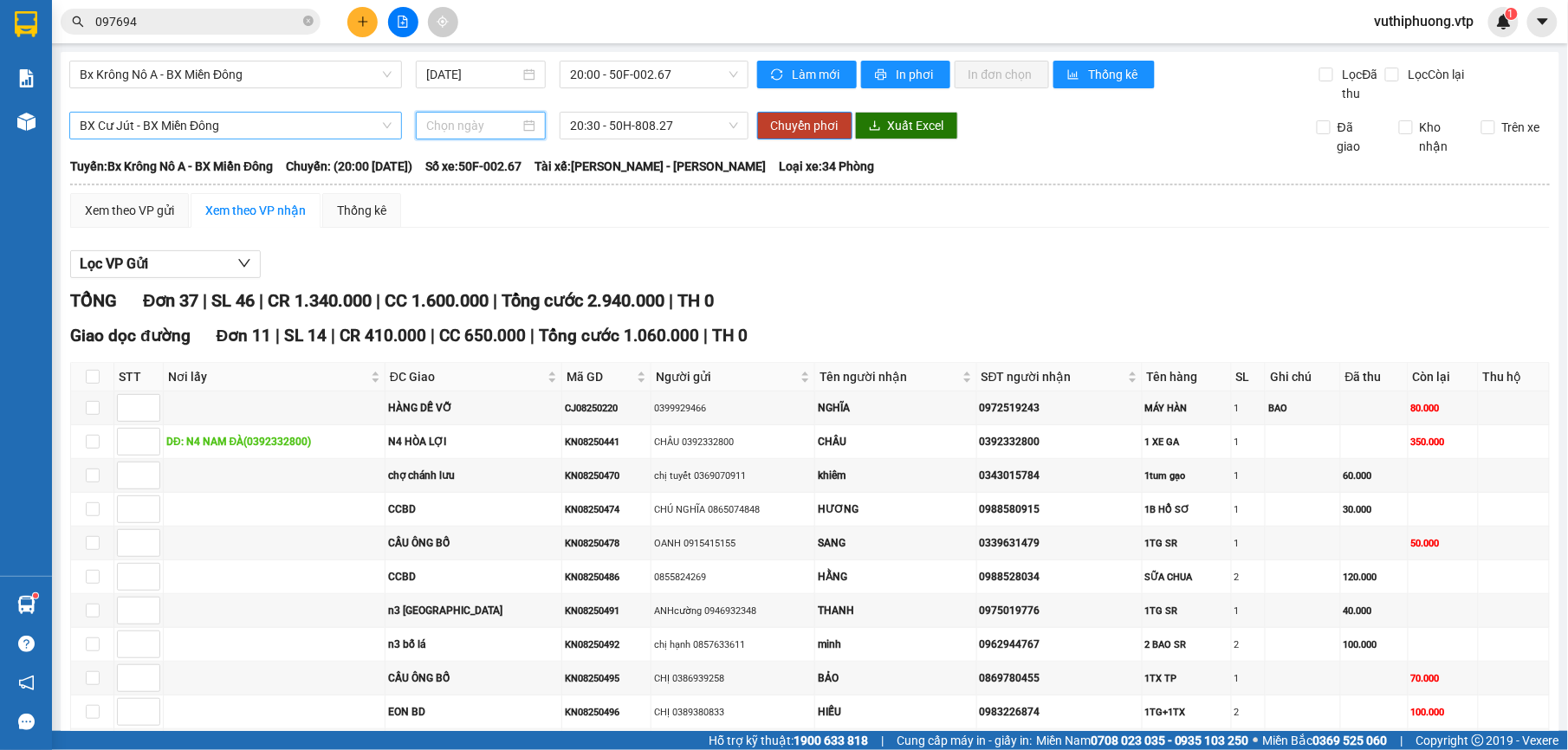
type input "[DATE]"
click at [225, 262] on button "Lọc VP Gửi" at bounding box center [166, 264] width 191 height 28
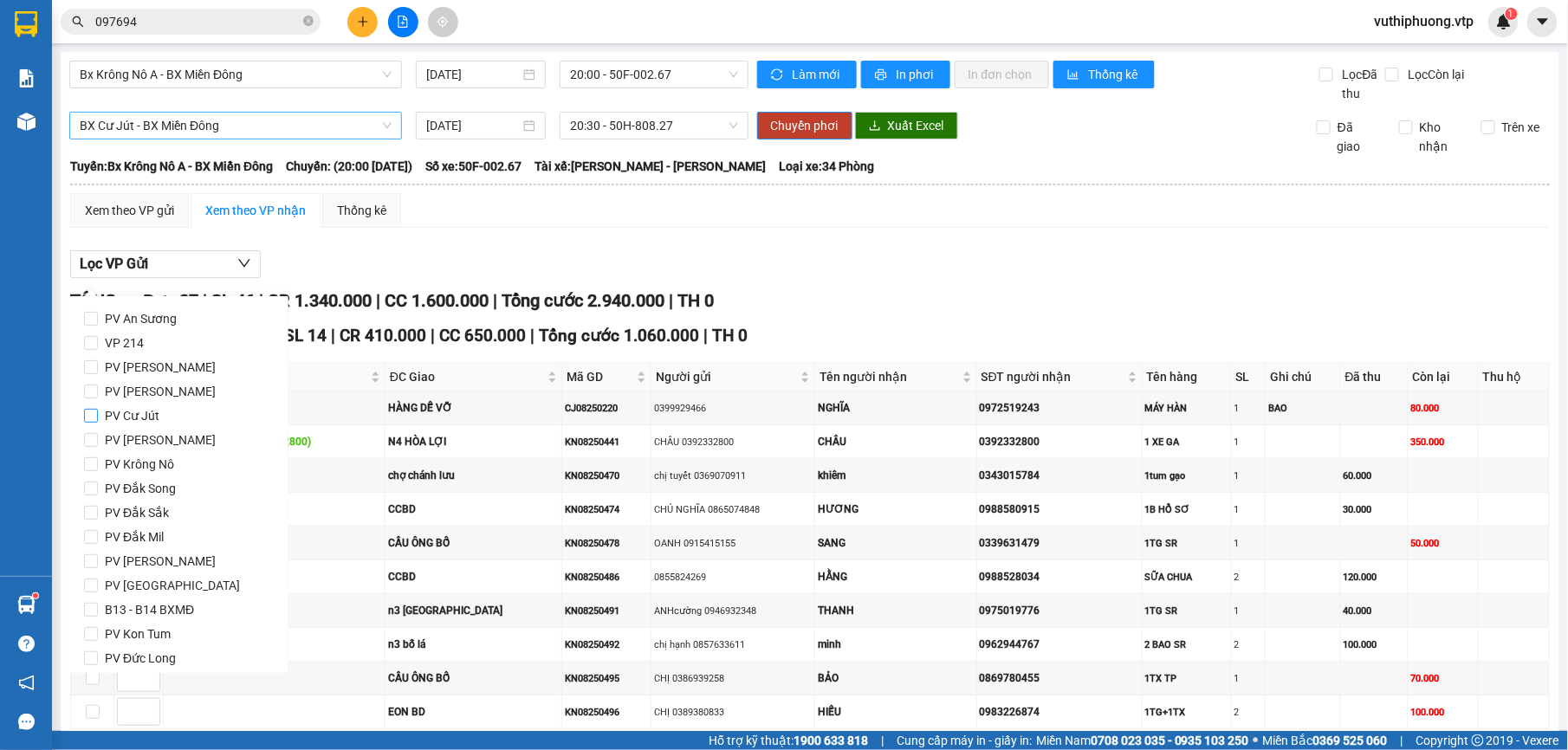
click at [116, 407] on span "PV Cư Jút" at bounding box center [132, 416] width 68 height 24
click at [98, 409] on input "PV Cư Jút" at bounding box center [91, 416] width 14 height 14
checkbox input "true"
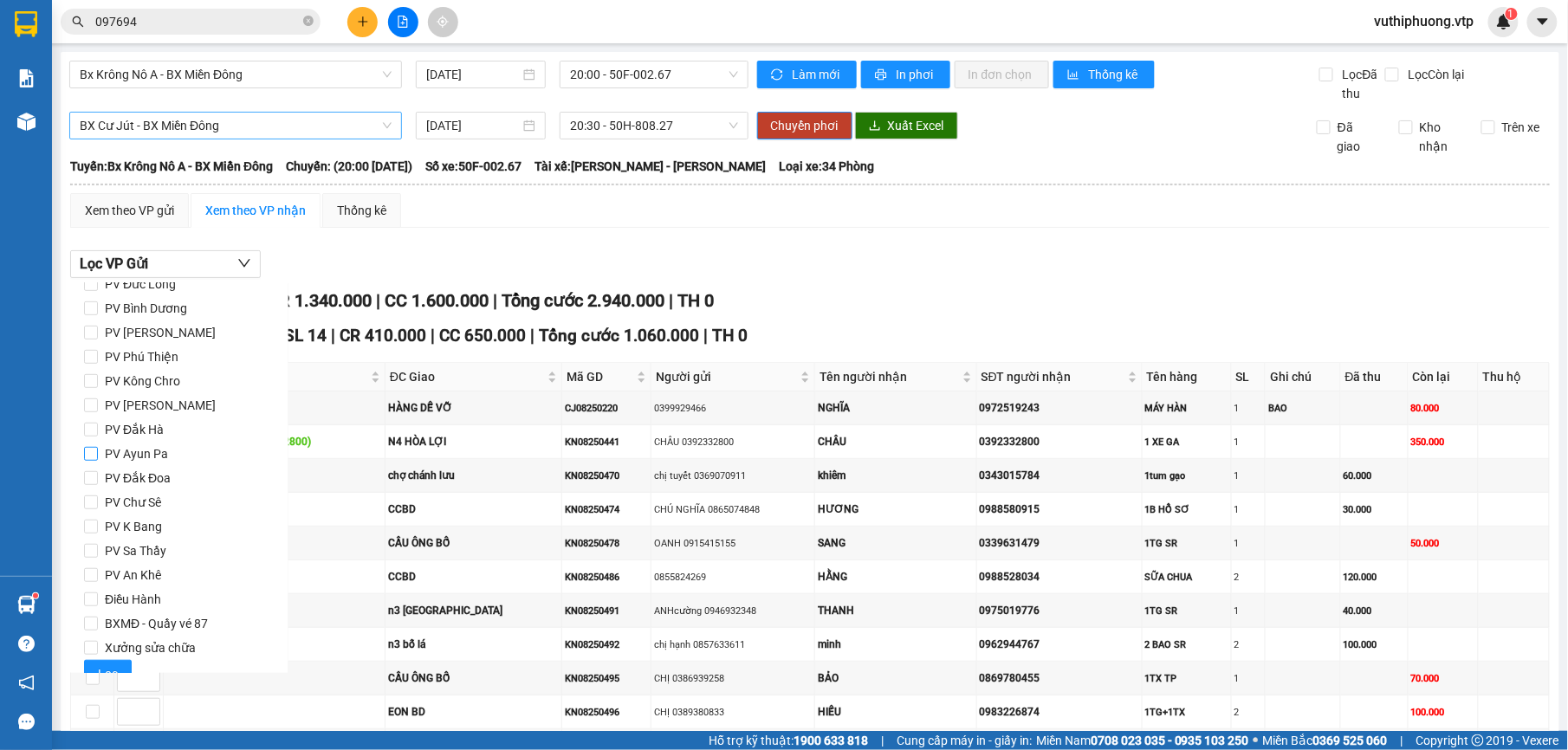
scroll to position [398, 0]
click at [104, 642] on span "Lọc" at bounding box center [108, 650] width 20 height 19
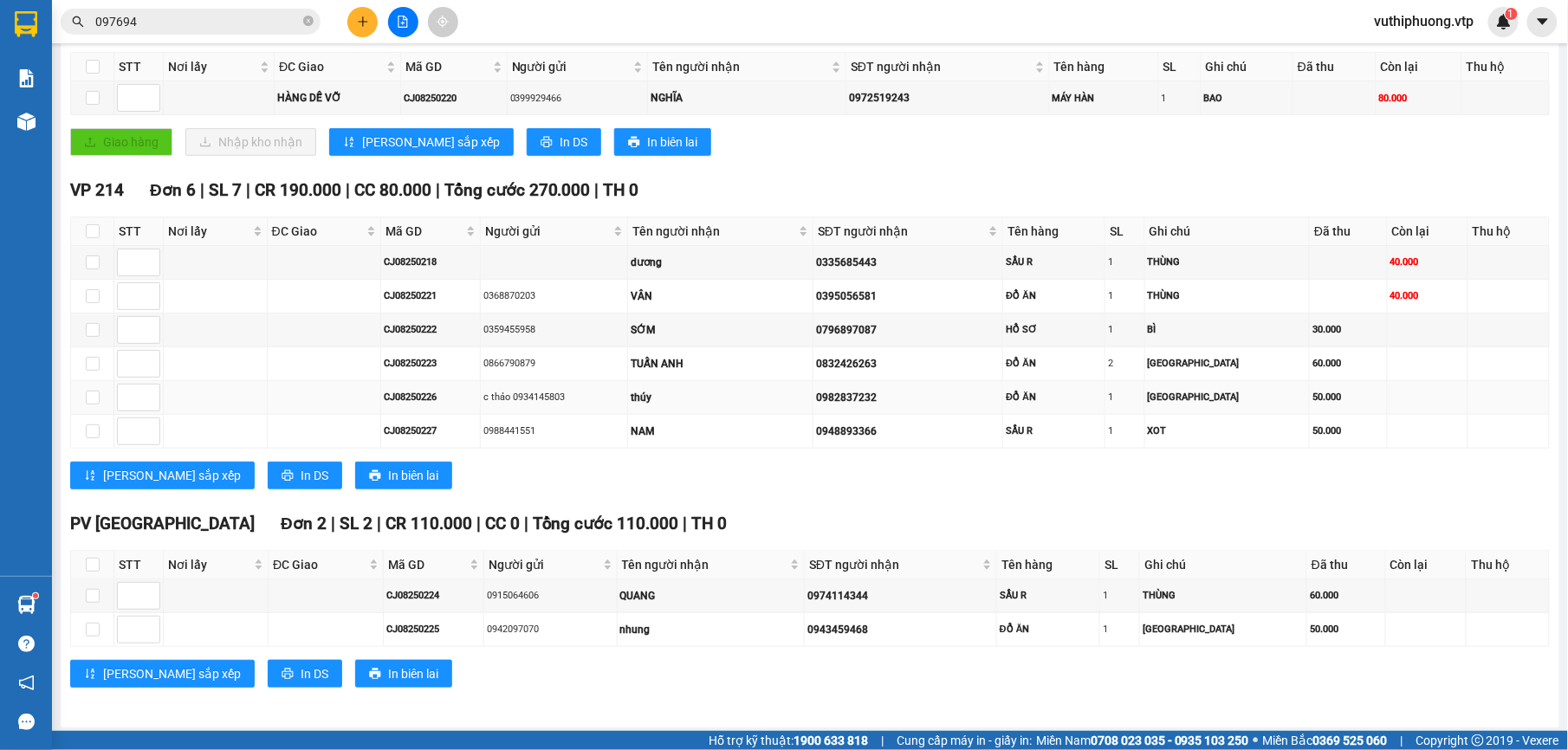
scroll to position [362, 0]
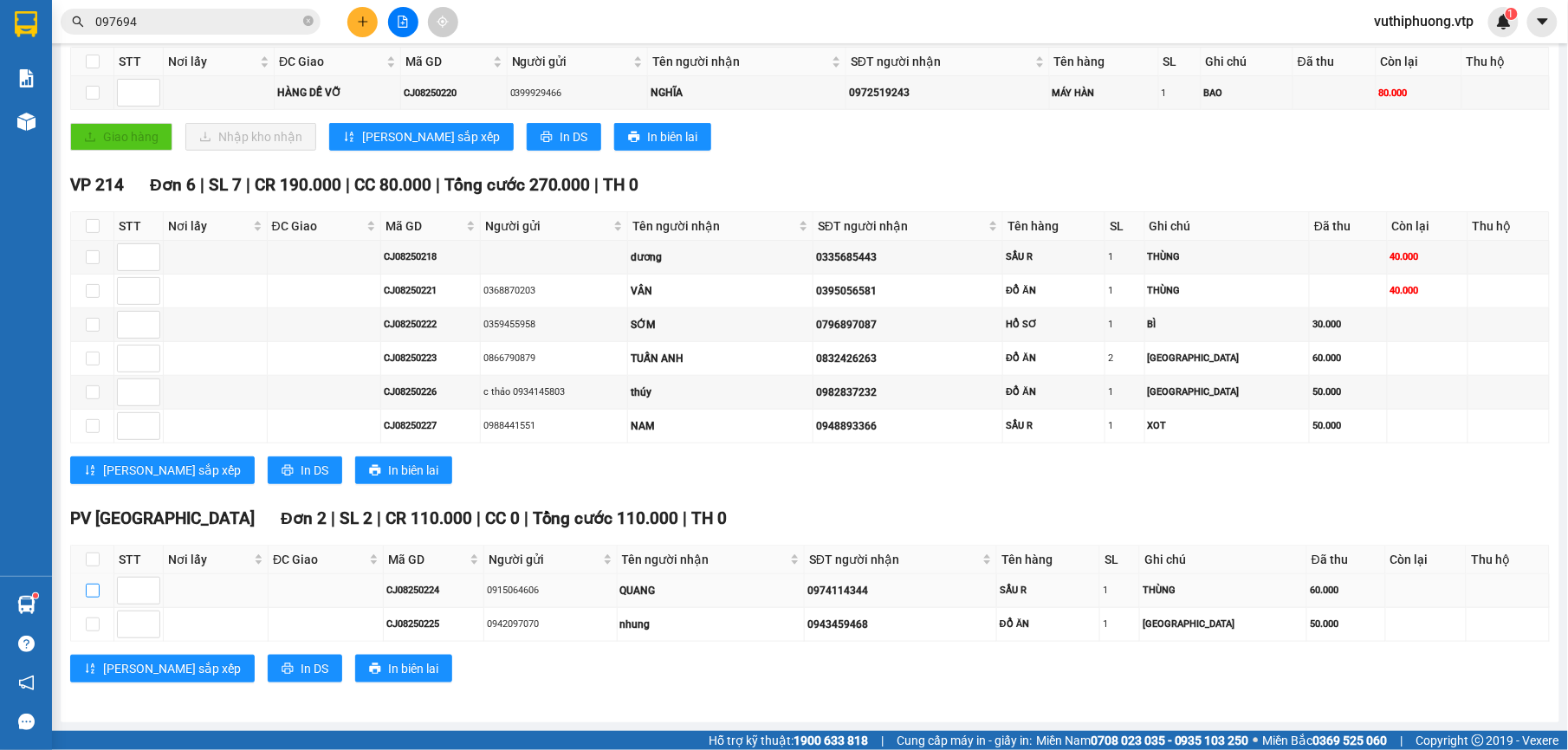
click at [94, 584] on input "checkbox" at bounding box center [93, 591] width 14 height 14
checkbox input "true"
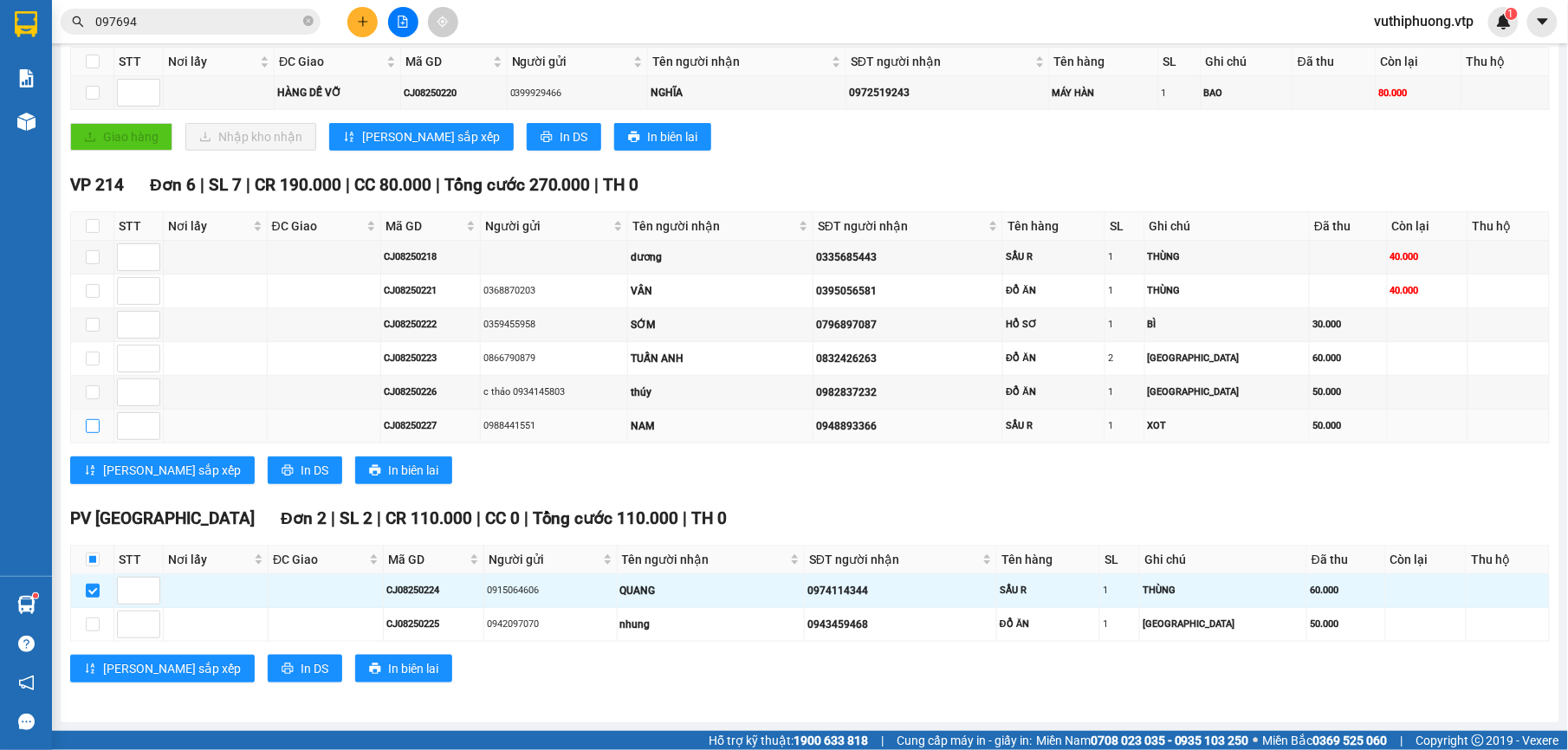
click at [92, 420] on input "checkbox" at bounding box center [93, 426] width 14 height 14
checkbox input "true"
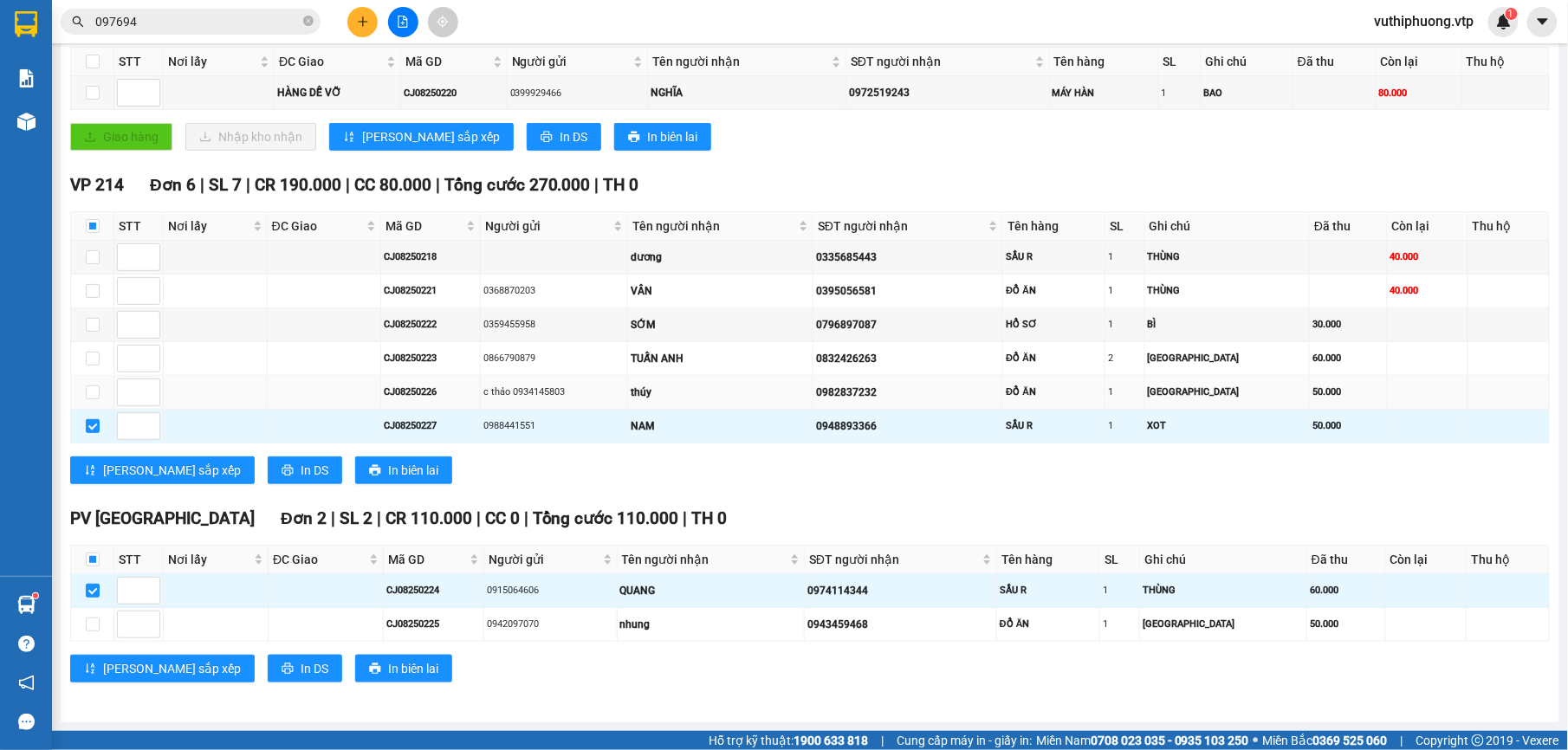
click at [109, 392] on td at bounding box center [93, 393] width 44 height 33
click at [93, 385] on input "checkbox" at bounding box center [93, 392] width 14 height 14
checkbox input "true"
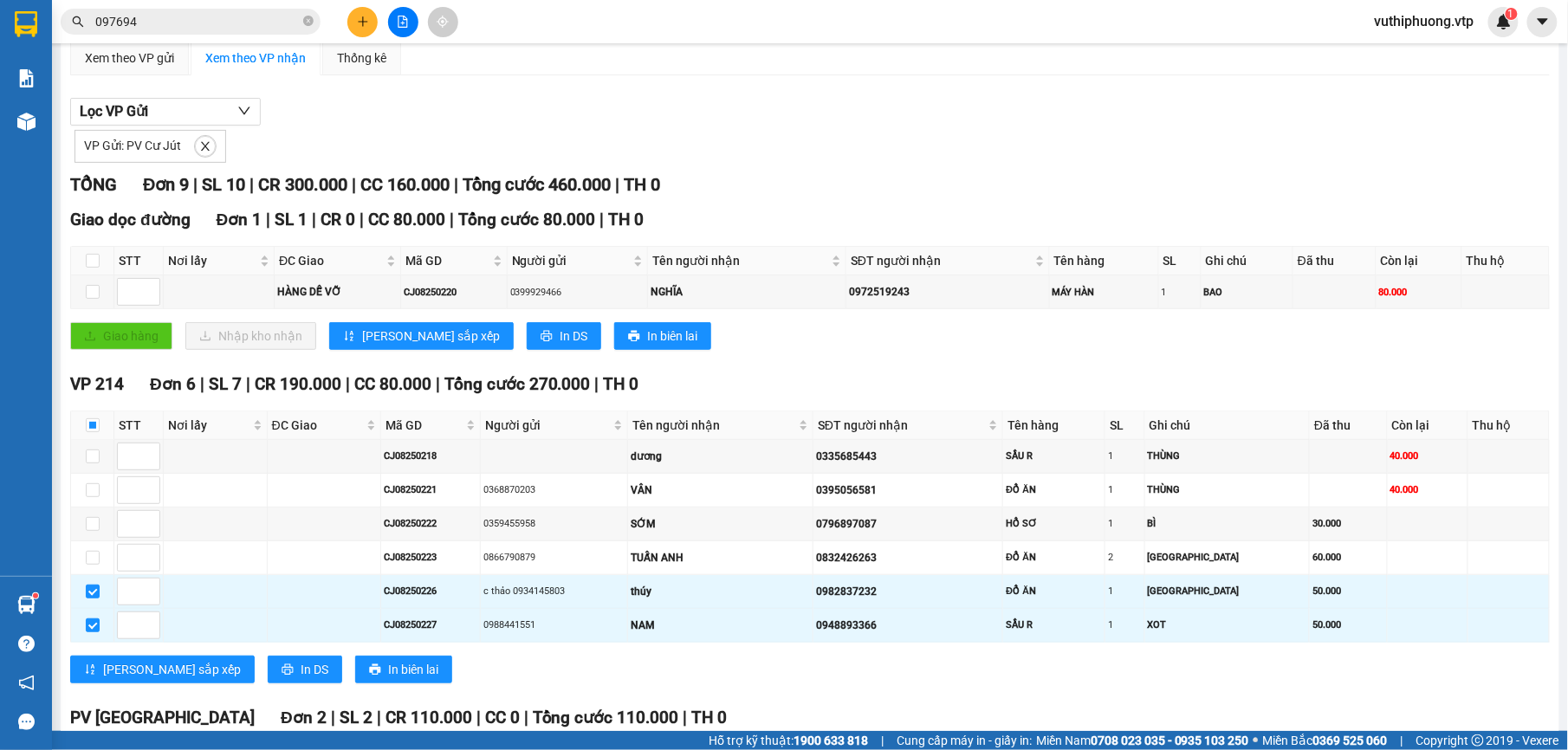
scroll to position [0, 0]
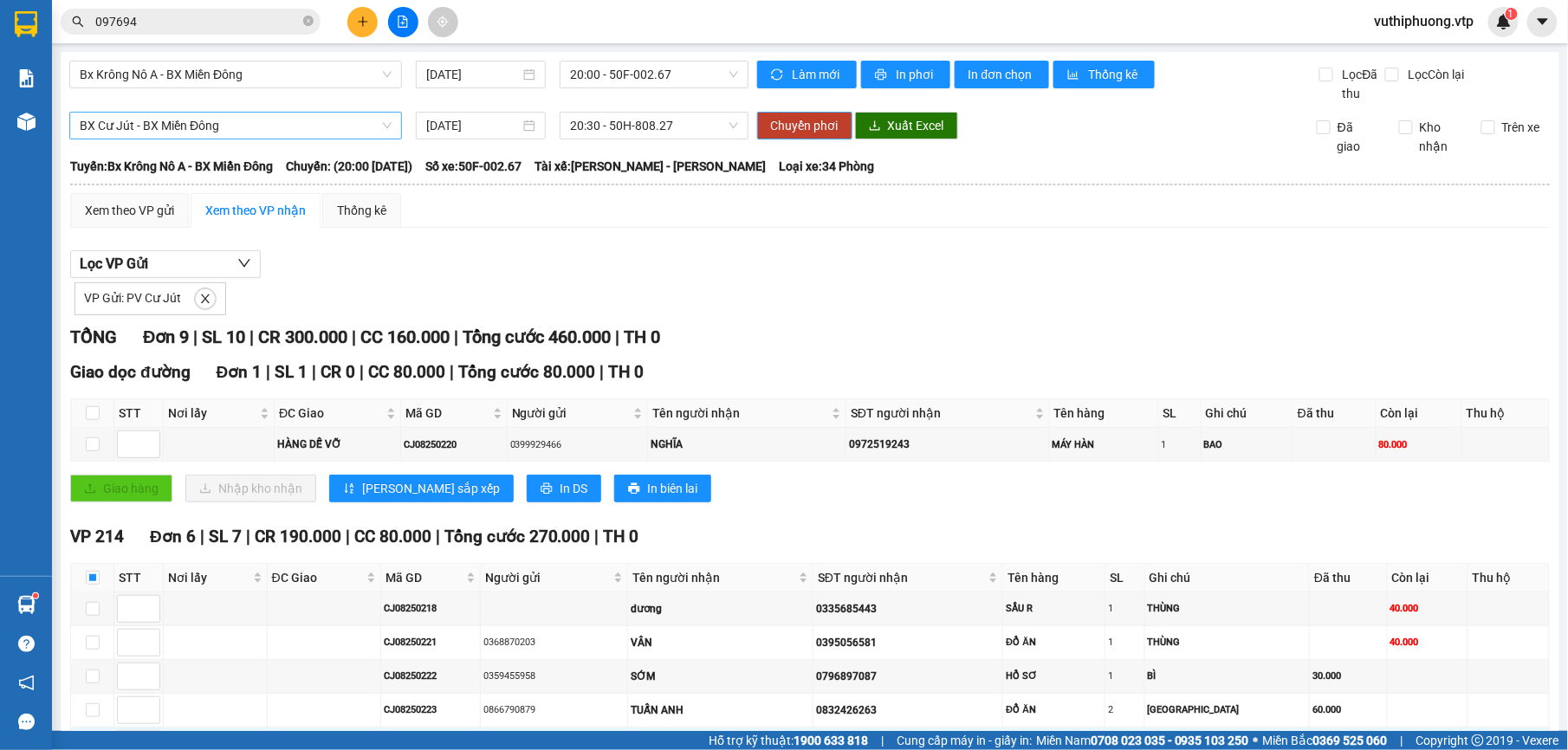
click at [805, 126] on span "Chuyển phơi" at bounding box center [804, 125] width 68 height 19
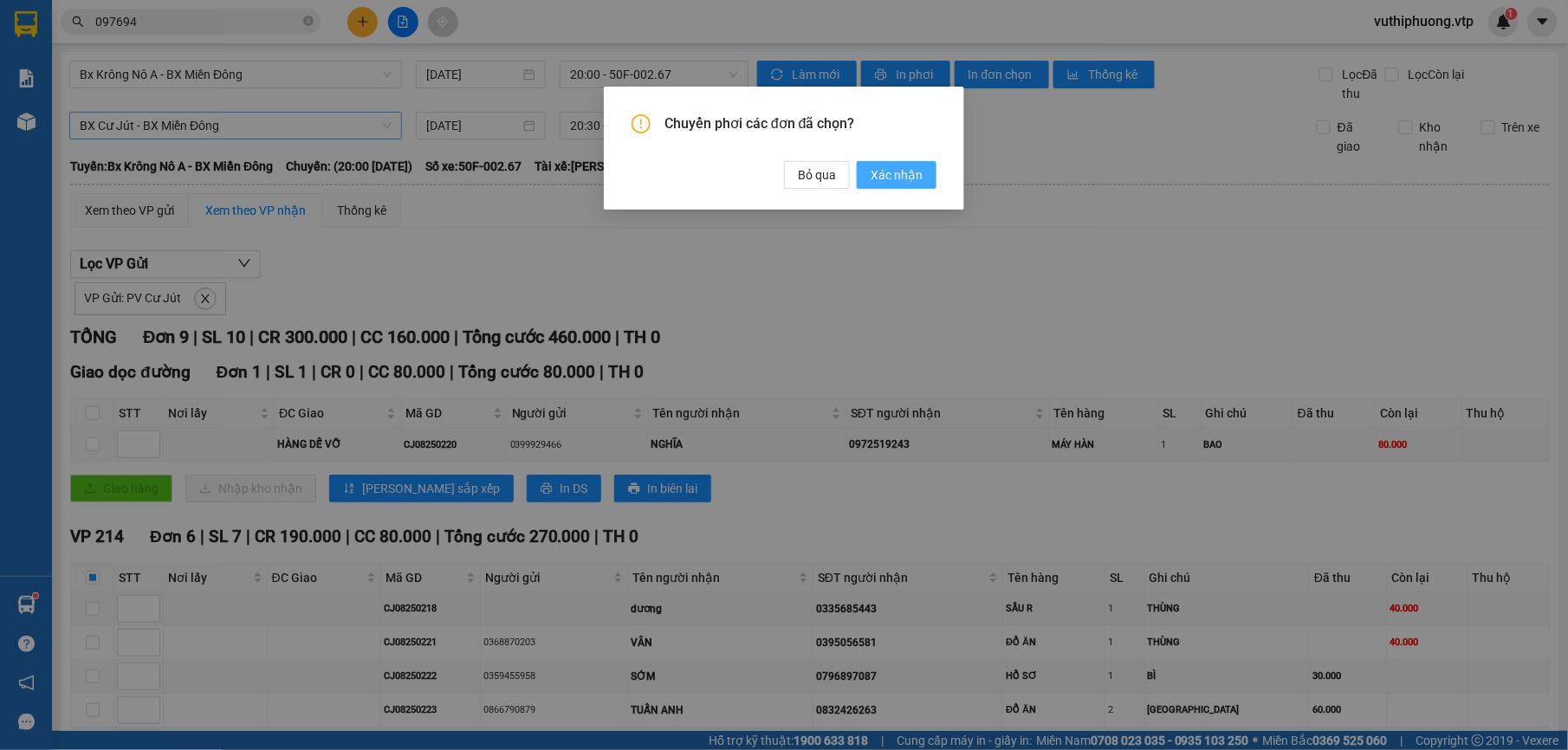
click at [896, 178] on span "Xác nhận" at bounding box center [897, 175] width 52 height 19
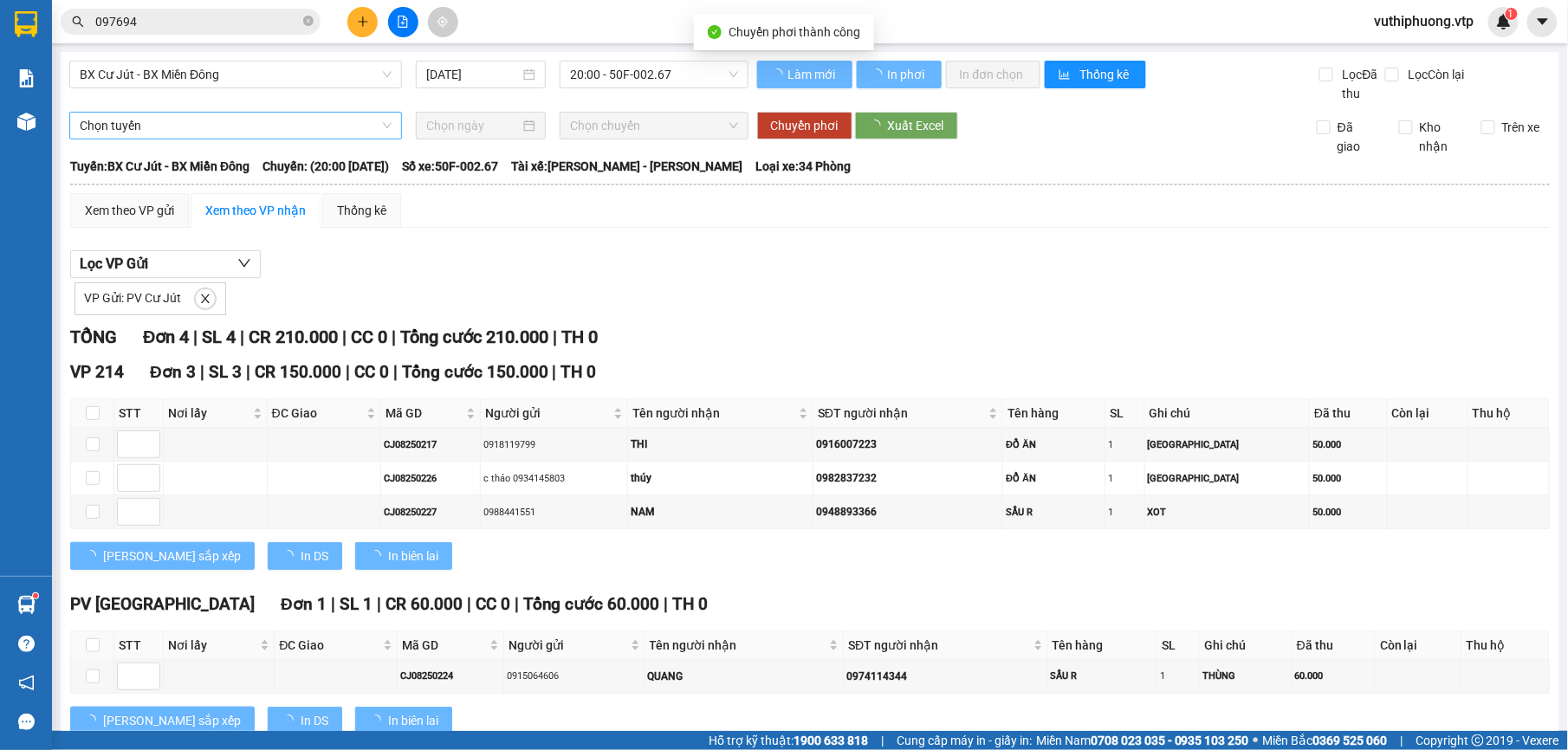
checkbox input "false"
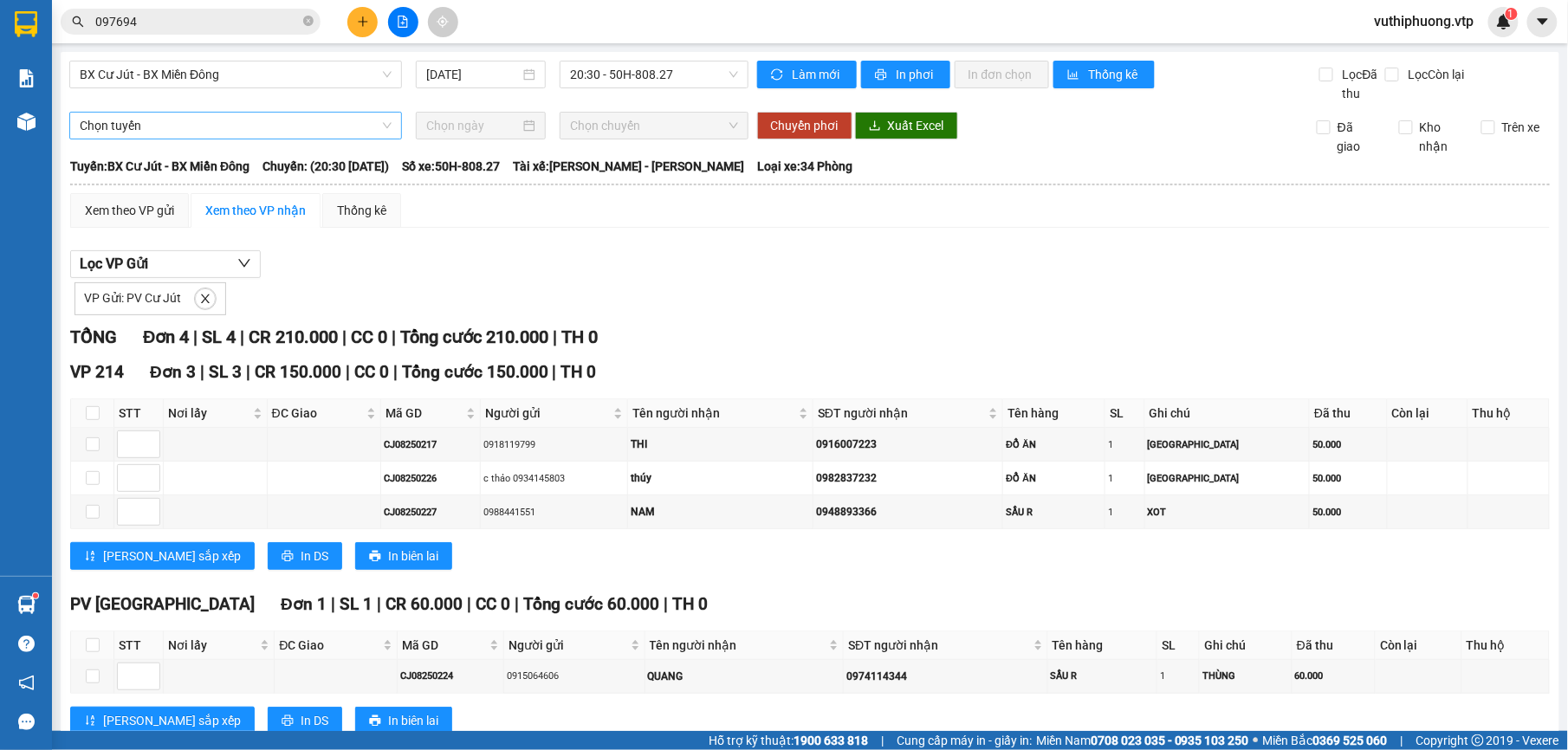
click at [1432, 19] on span "vuthiphuong.vtp" at bounding box center [1425, 20] width 128 height 21
click at [1419, 45] on span "Đăng xuất" at bounding box center [1431, 54] width 94 height 19
